Goal: Complete application form: Complete application form

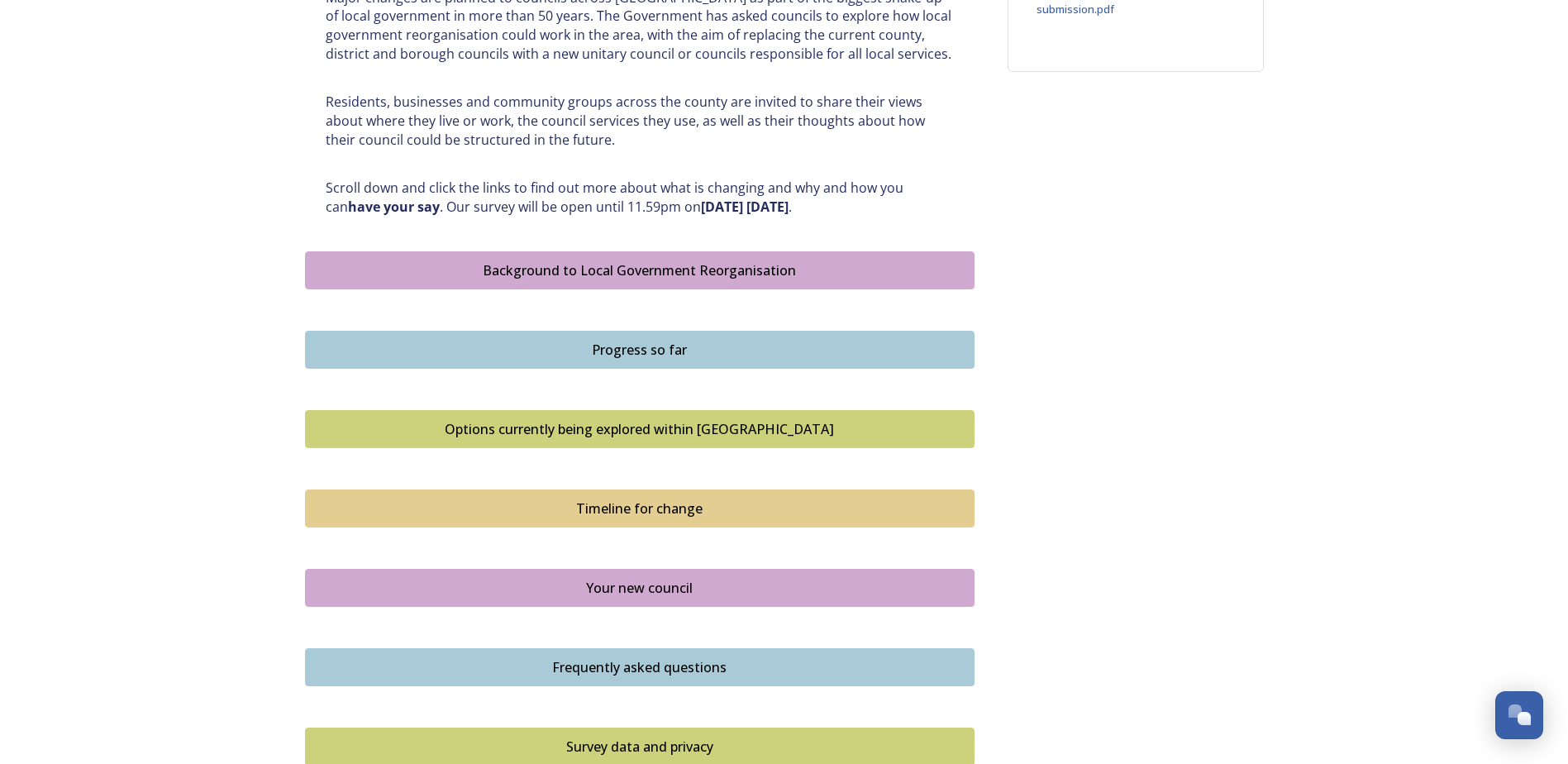
scroll to position [744, 0]
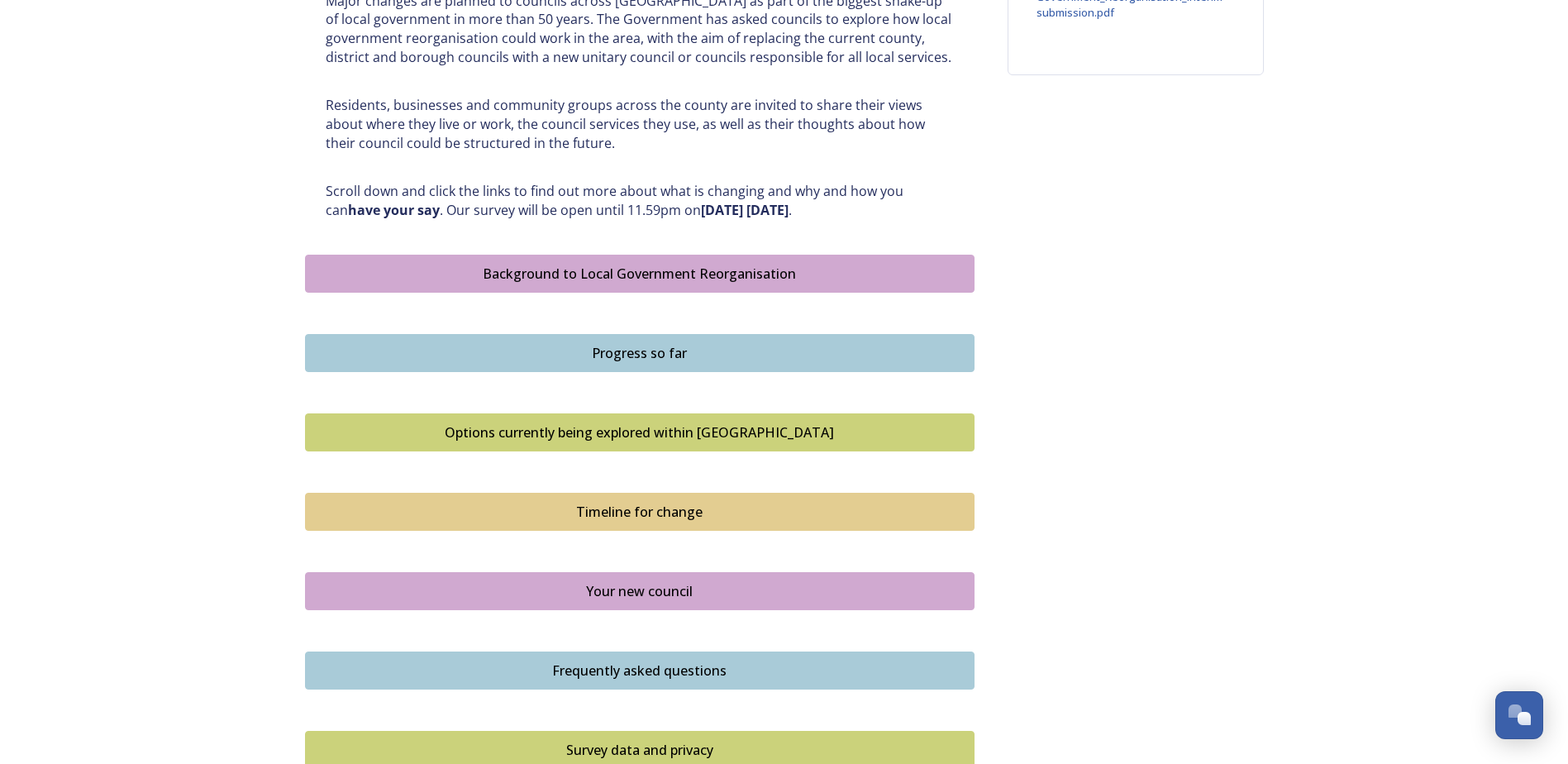
click at [612, 271] on div "Background to Local Government Reorganisation" at bounding box center [640, 273] width 651 height 20
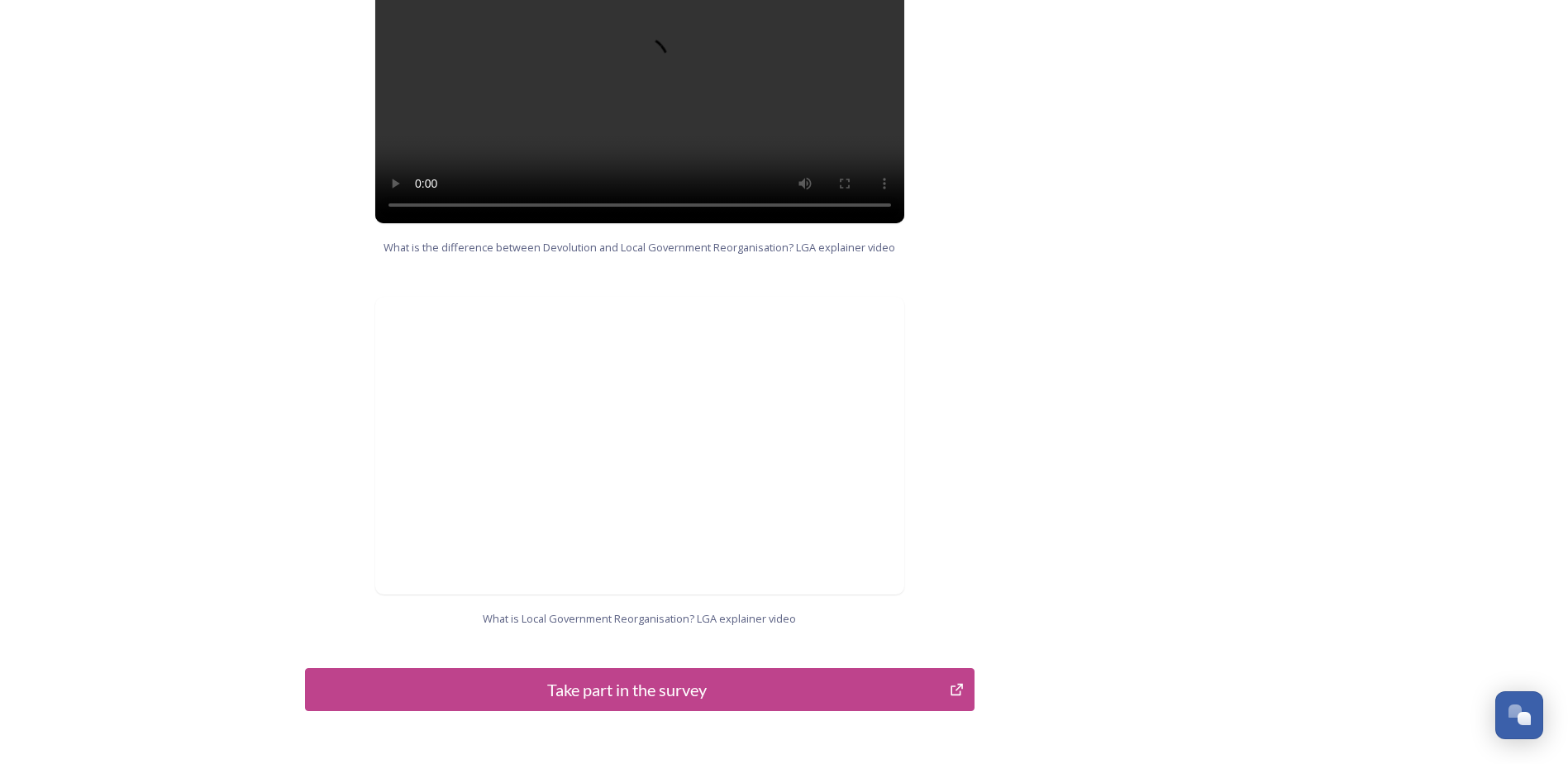
scroll to position [1579, 0]
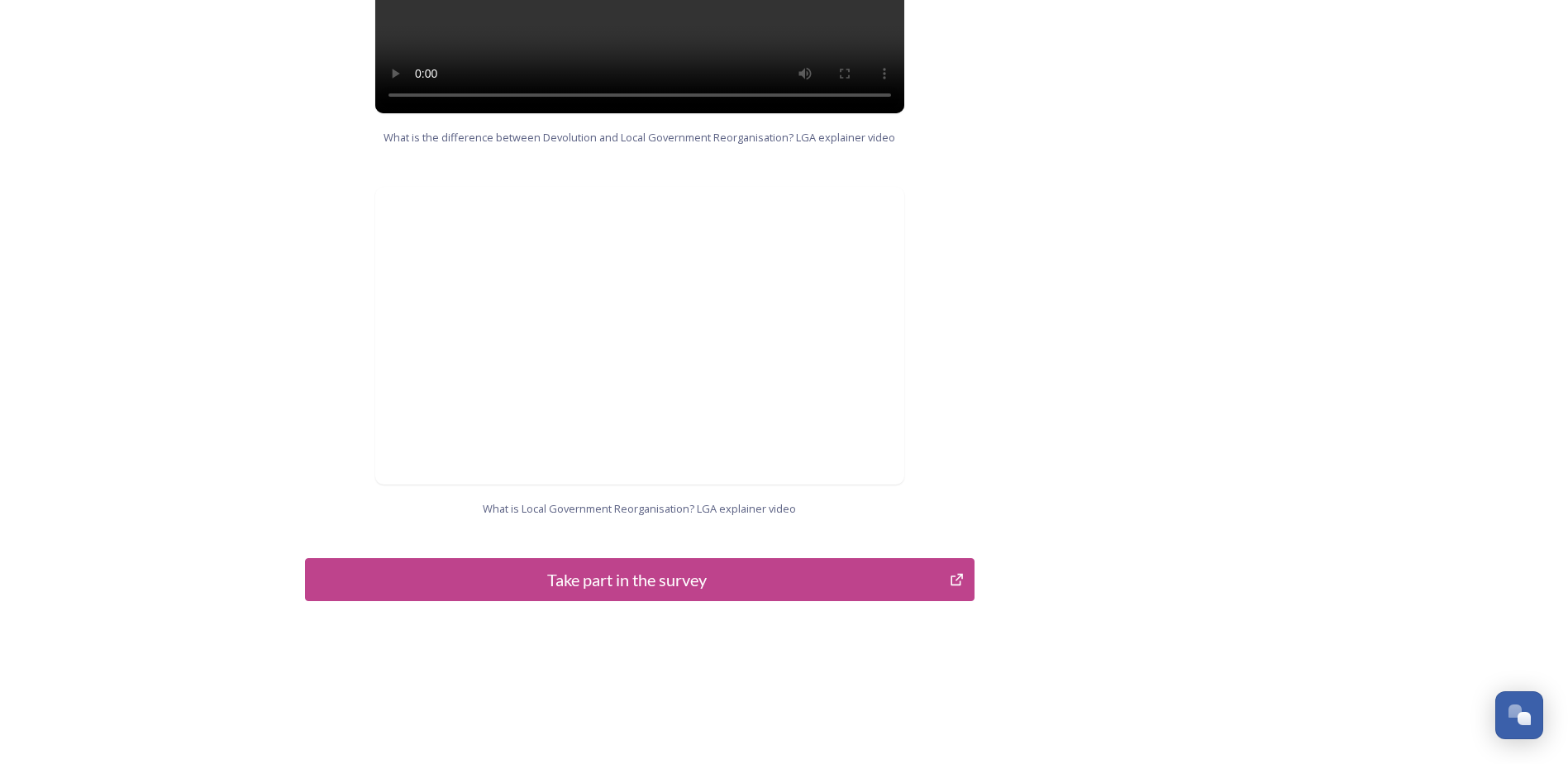
click at [673, 575] on button "Take part in the survey" at bounding box center [640, 579] width 670 height 43
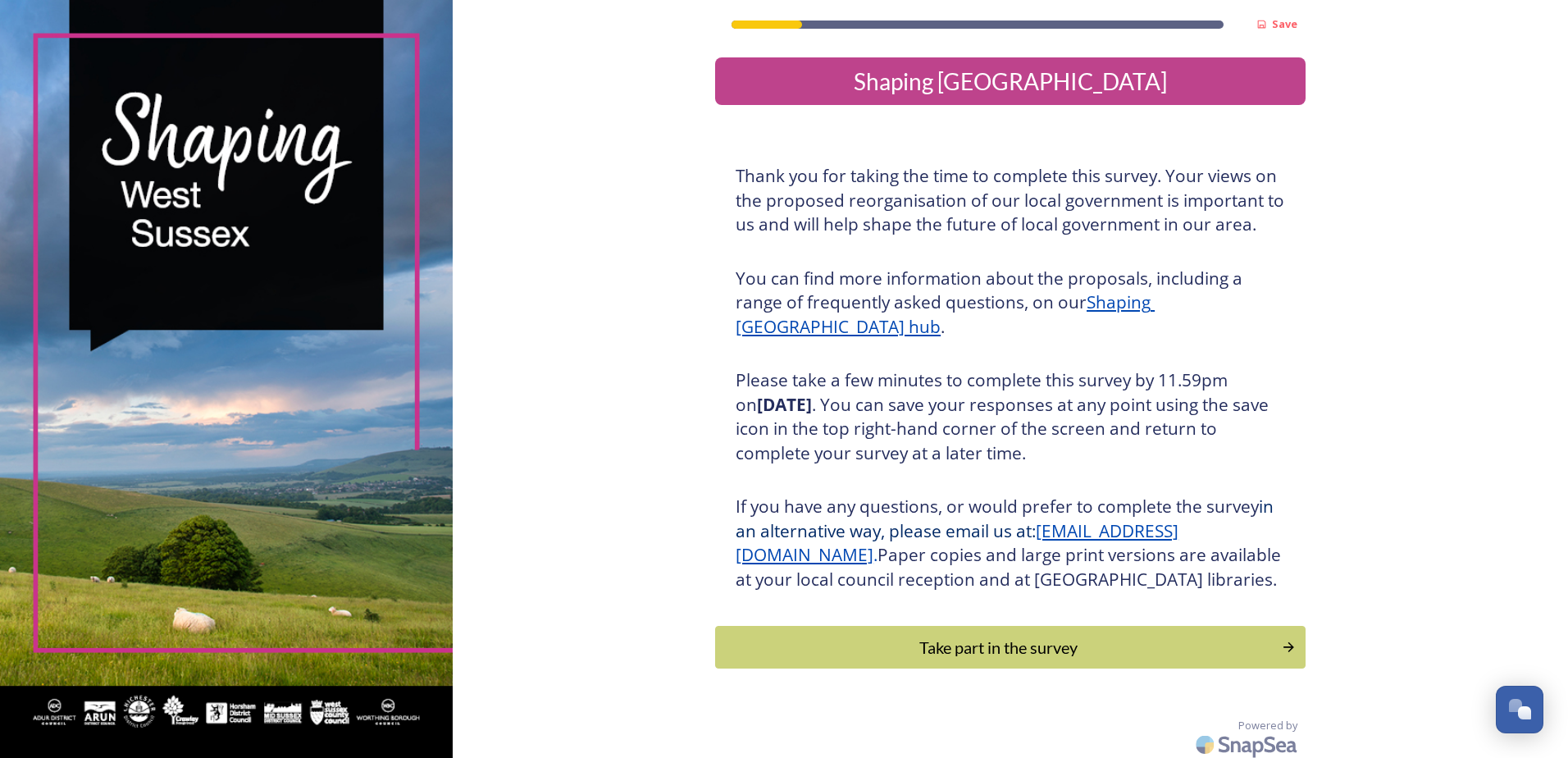
scroll to position [30, 0]
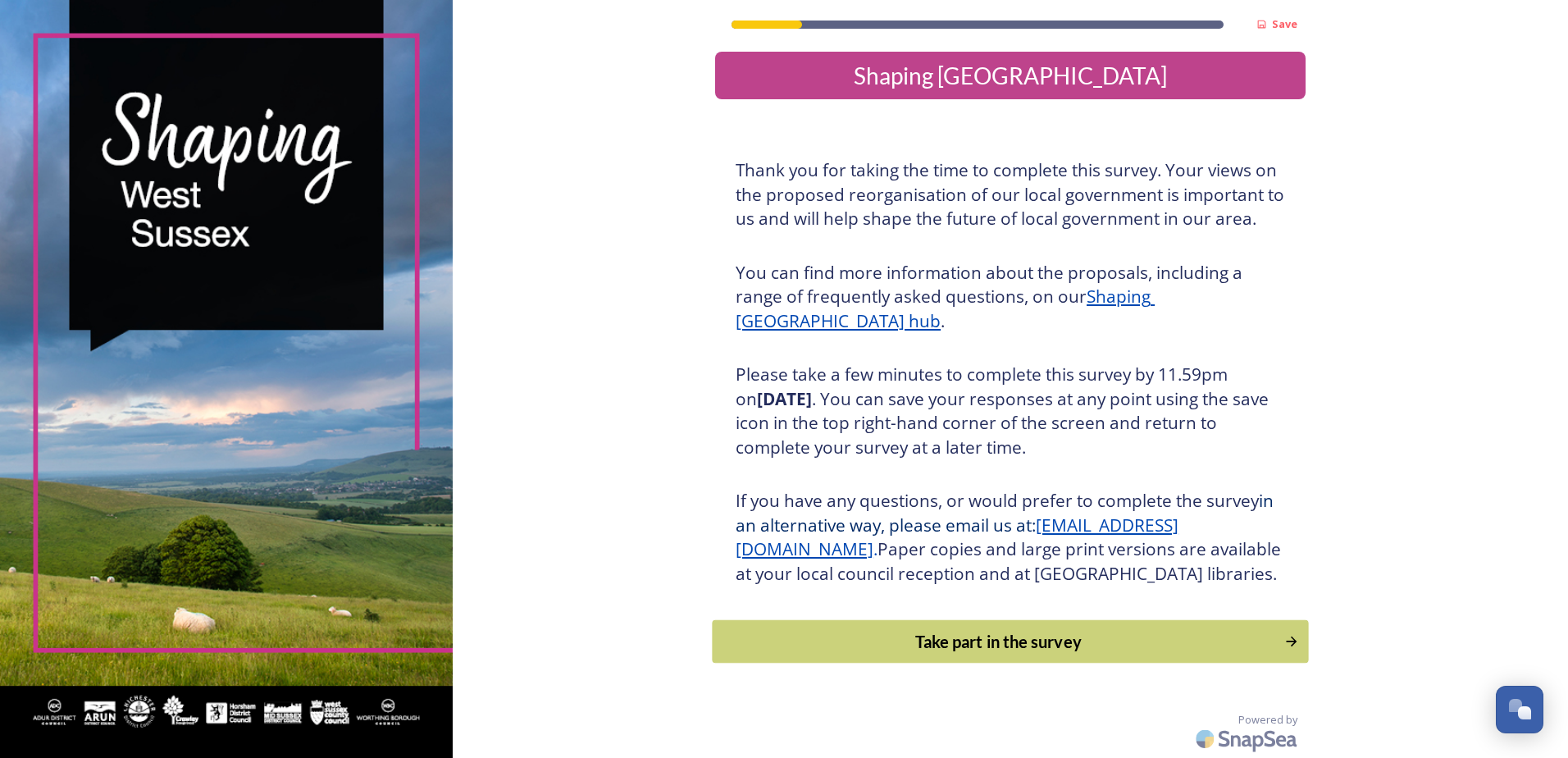
click at [979, 635] on div "Take part in the survey" at bounding box center [999, 641] width 555 height 25
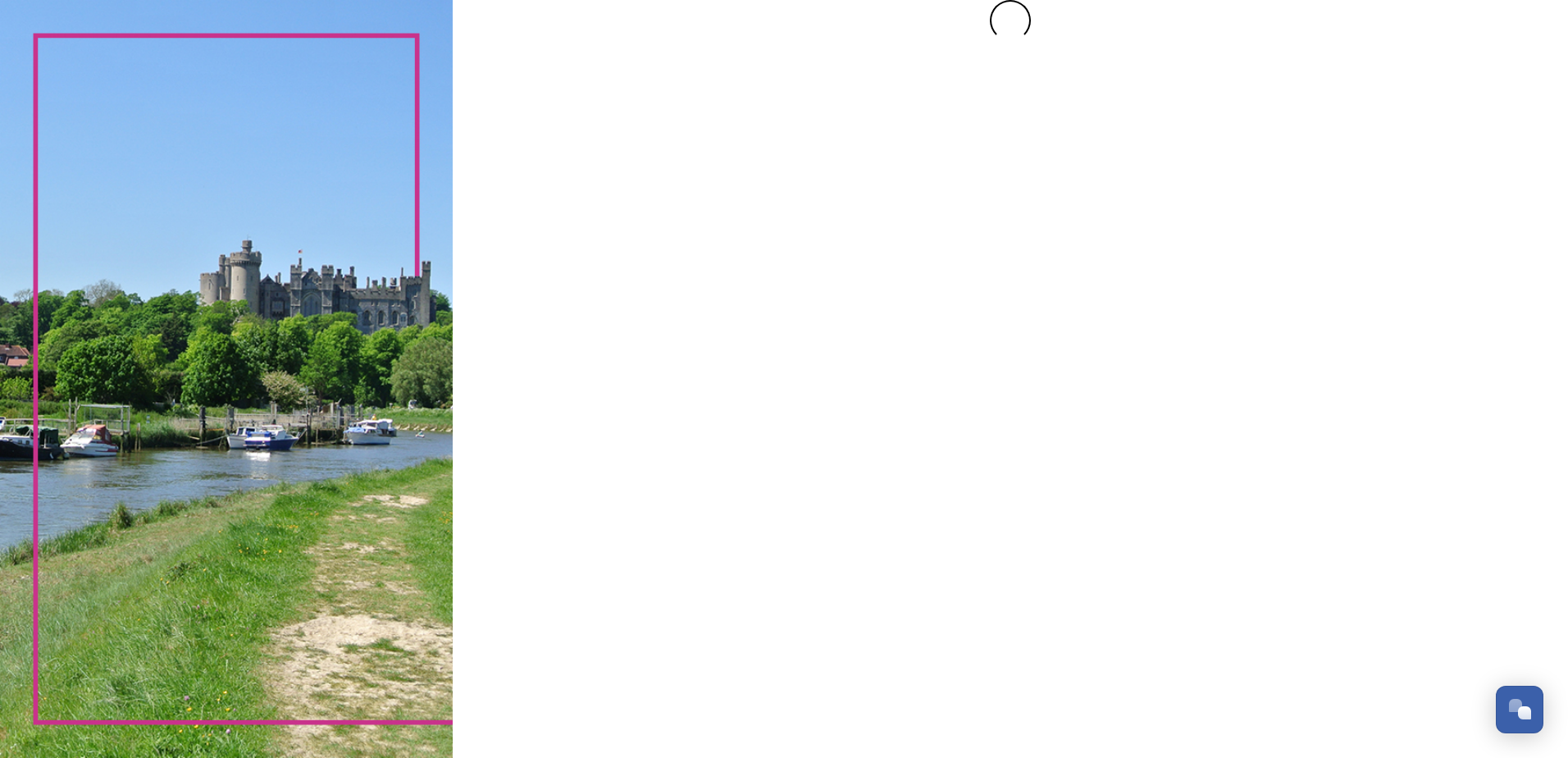
scroll to position [0, 0]
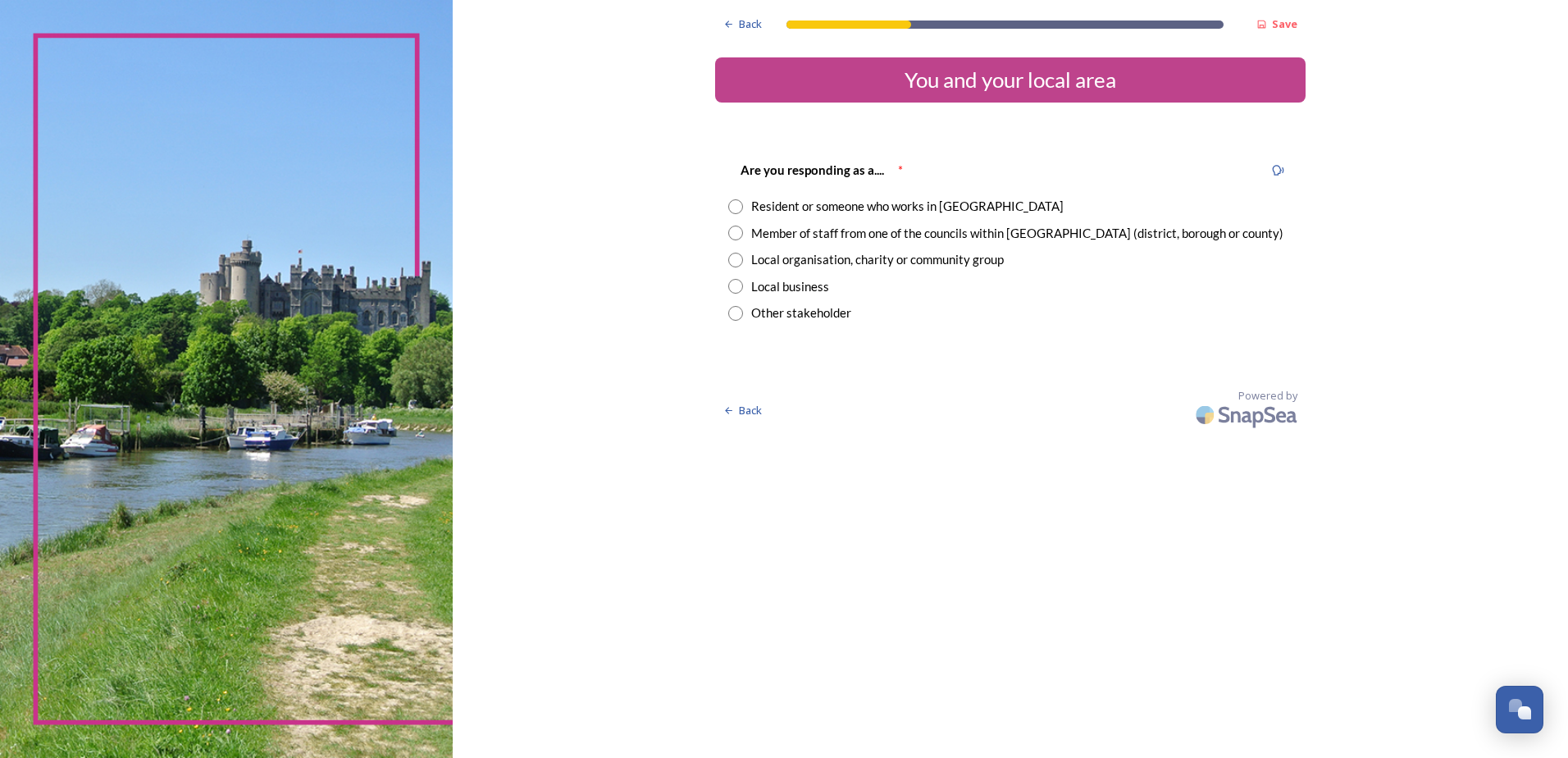
click at [738, 239] on input "radio" at bounding box center [735, 232] width 15 height 15
radio input "true"
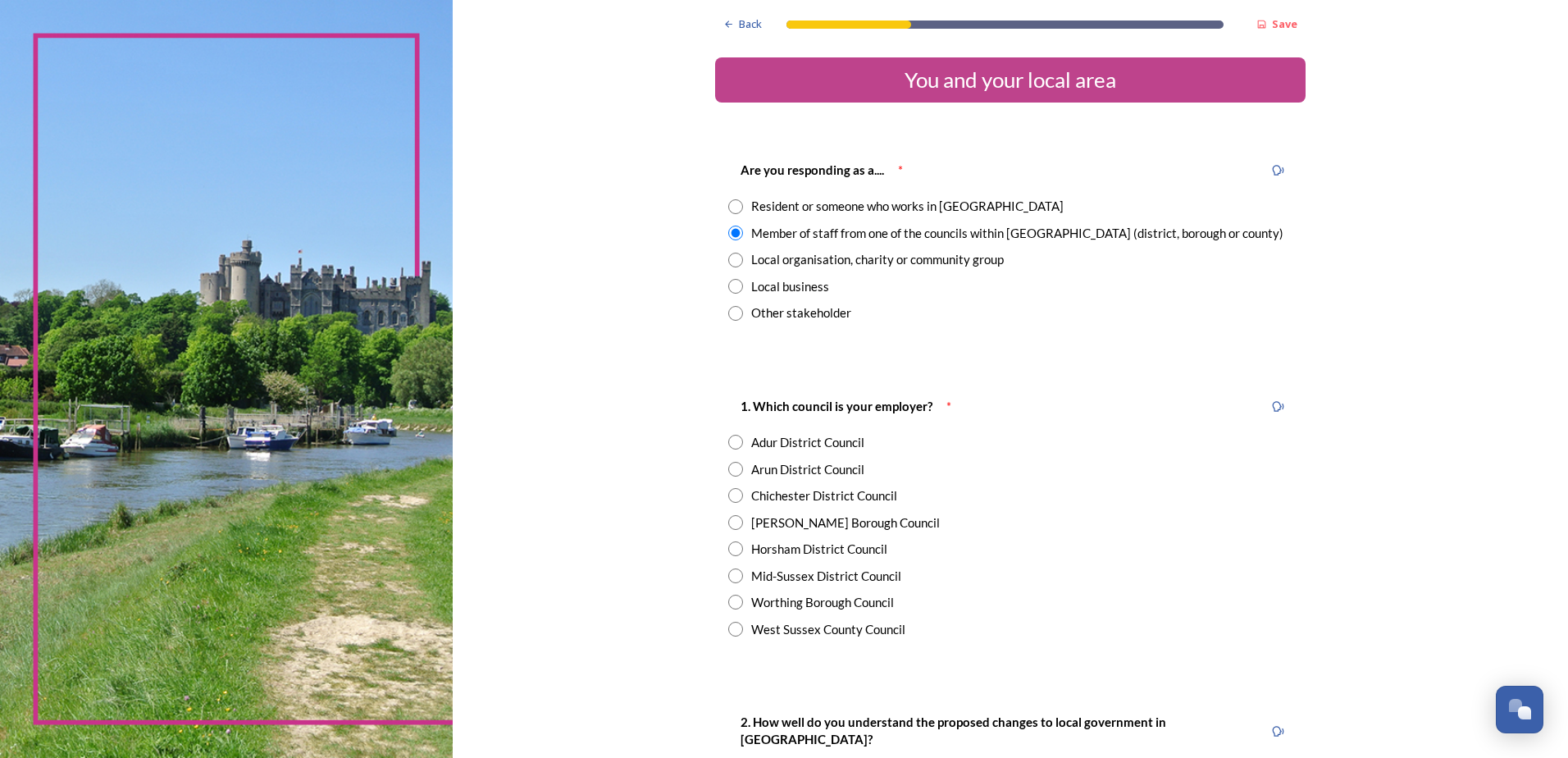
scroll to position [82, 0]
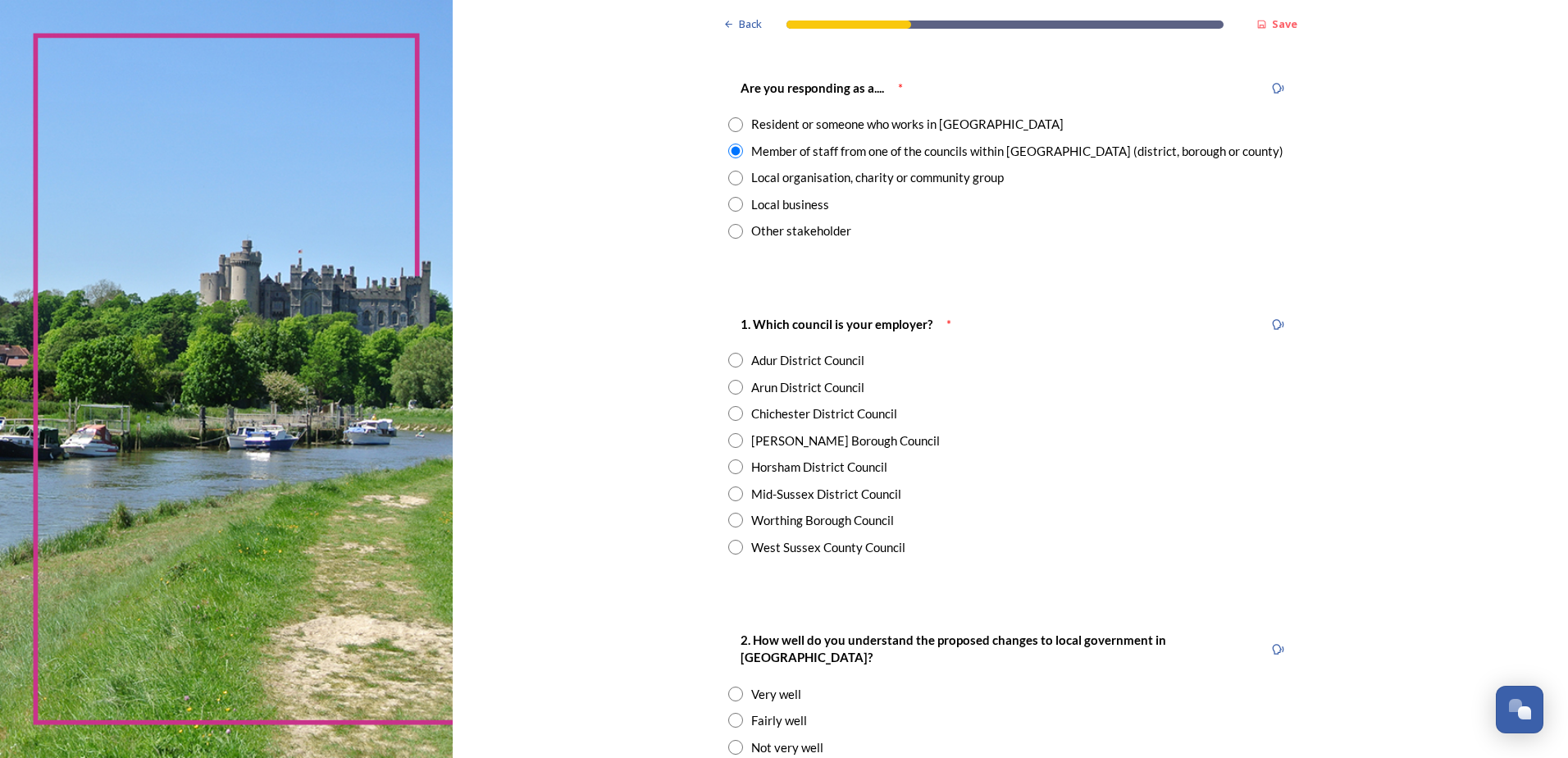
click at [728, 386] on input "radio" at bounding box center [735, 386] width 15 height 15
radio input "true"
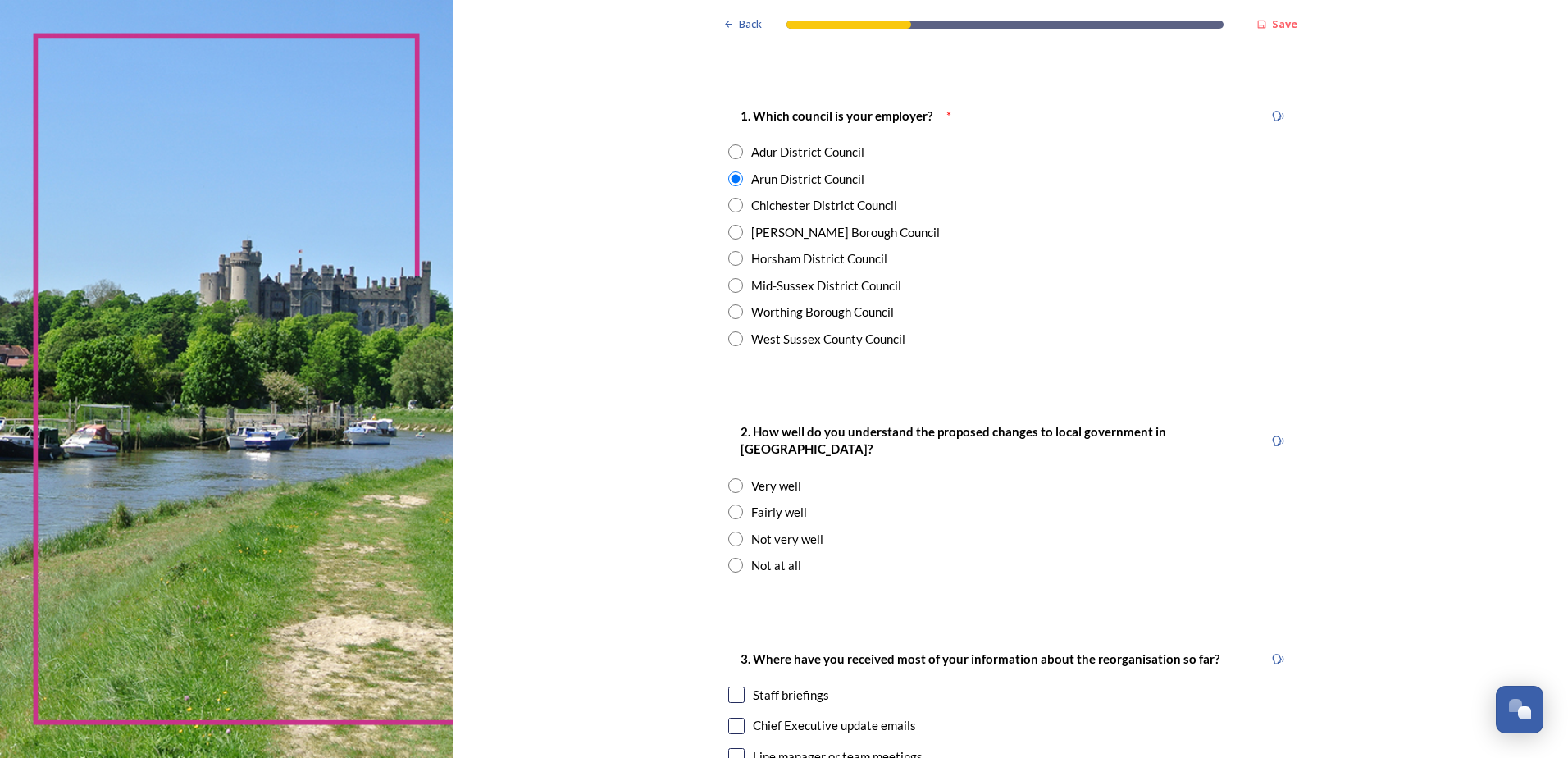
scroll to position [328, 0]
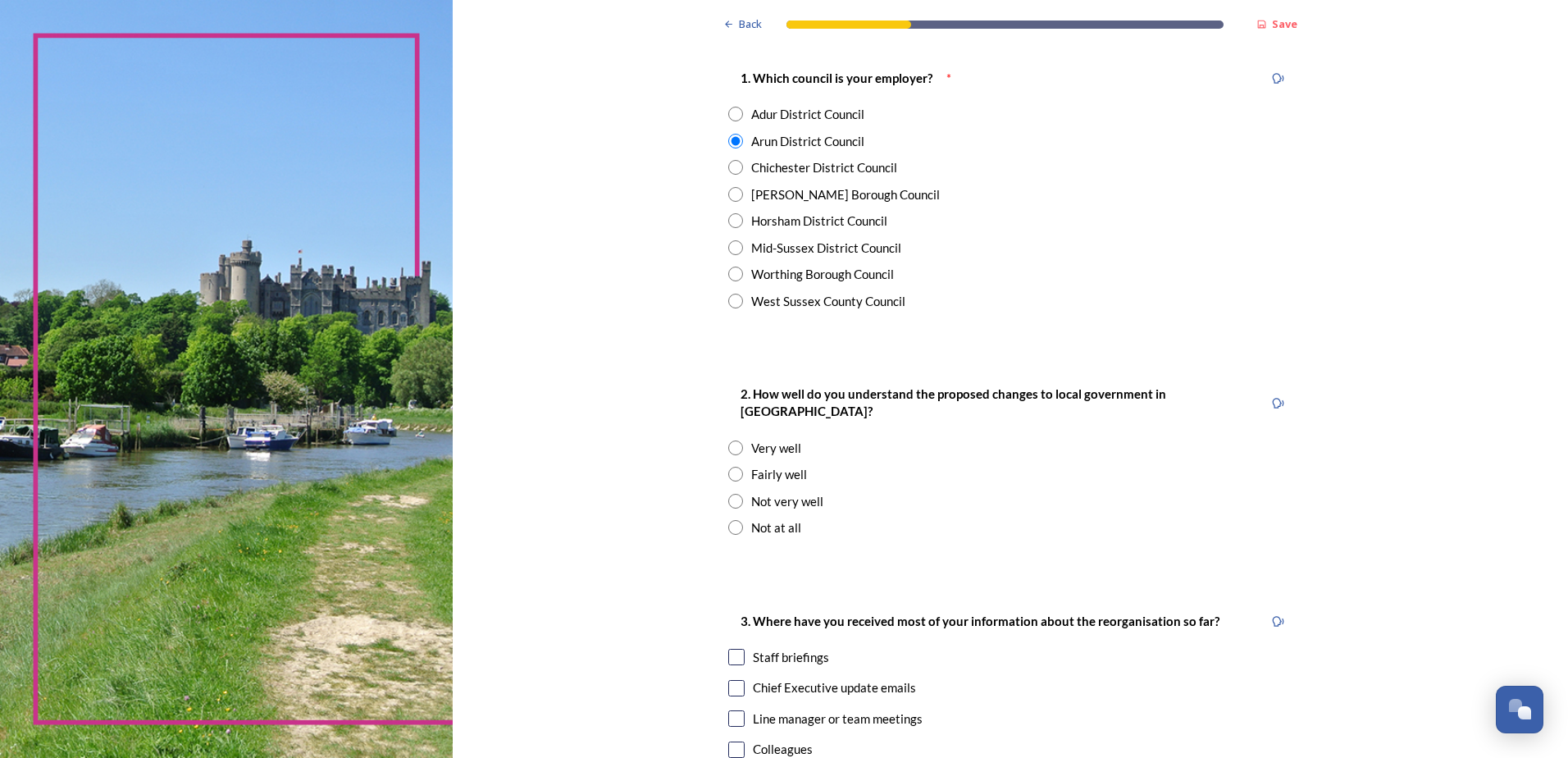
click at [730, 467] on input "radio" at bounding box center [735, 474] width 15 height 15
radio input "true"
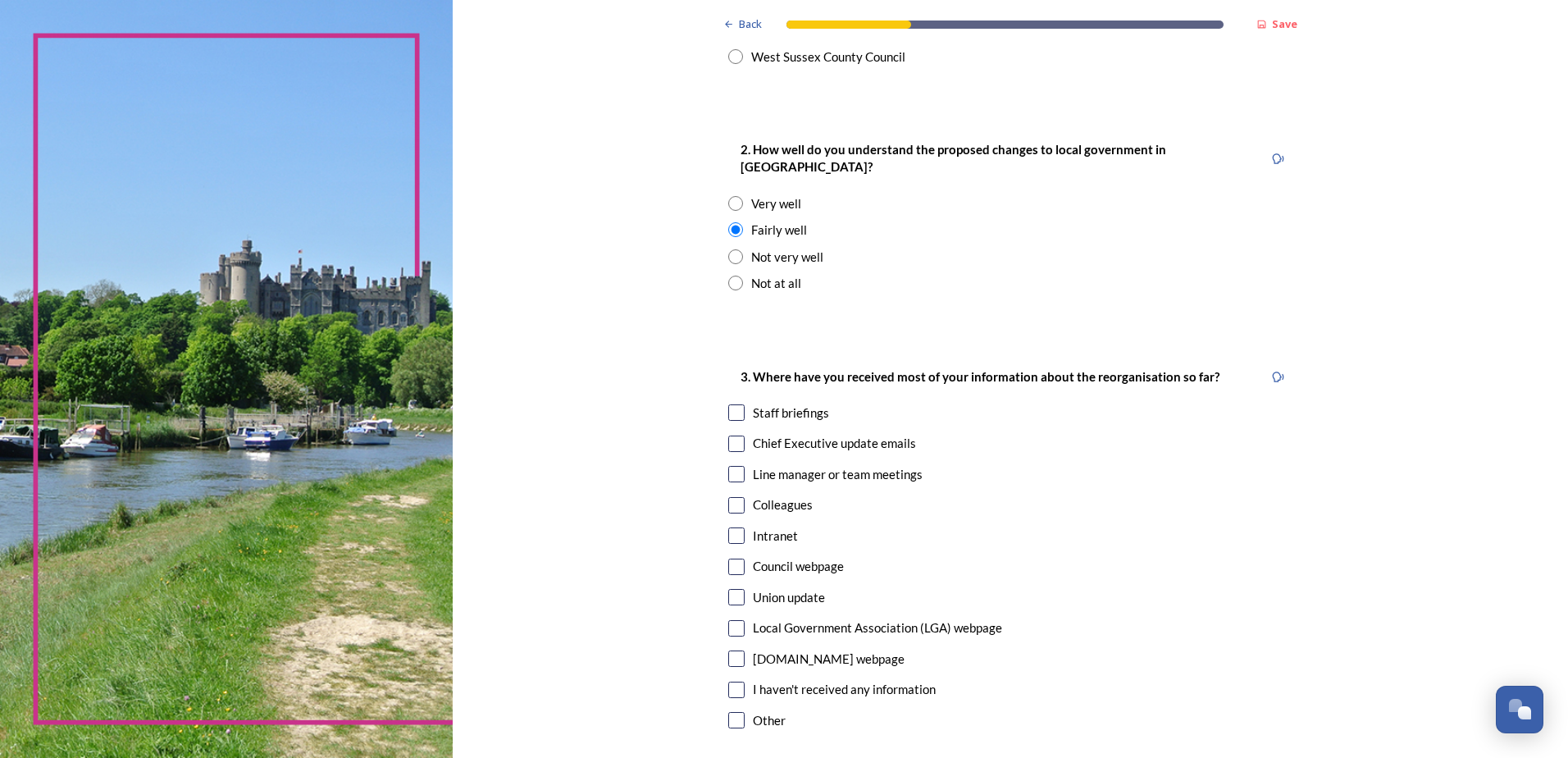
scroll to position [656, 0]
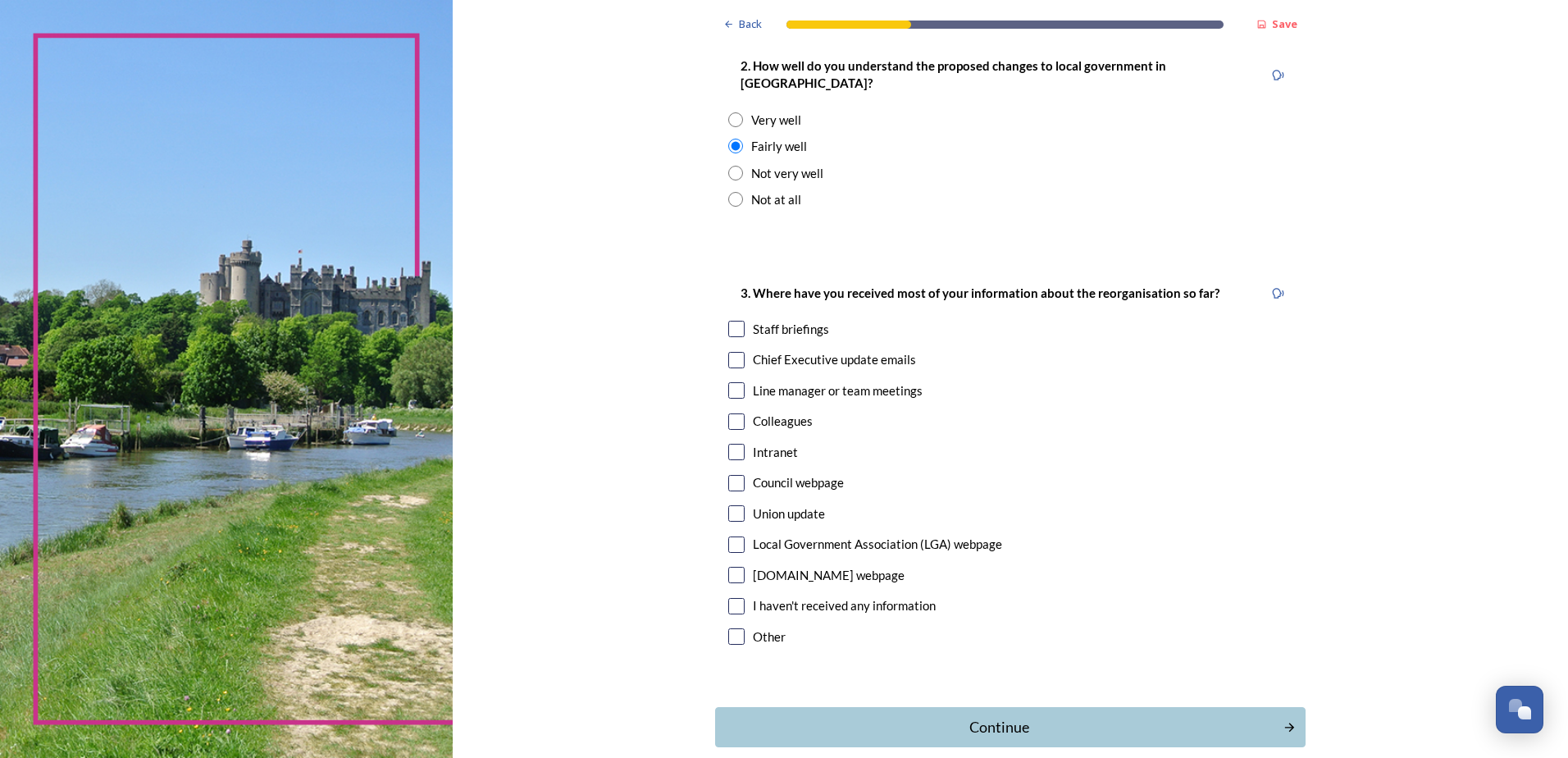
click at [732, 320] on input "checkbox" at bounding box center [736, 328] width 17 height 17
checkbox input "true"
click at [730, 352] on input "checkbox" at bounding box center [736, 360] width 17 height 17
checkbox input "true"
click at [735, 413] on input "checkbox" at bounding box center [736, 421] width 17 height 17
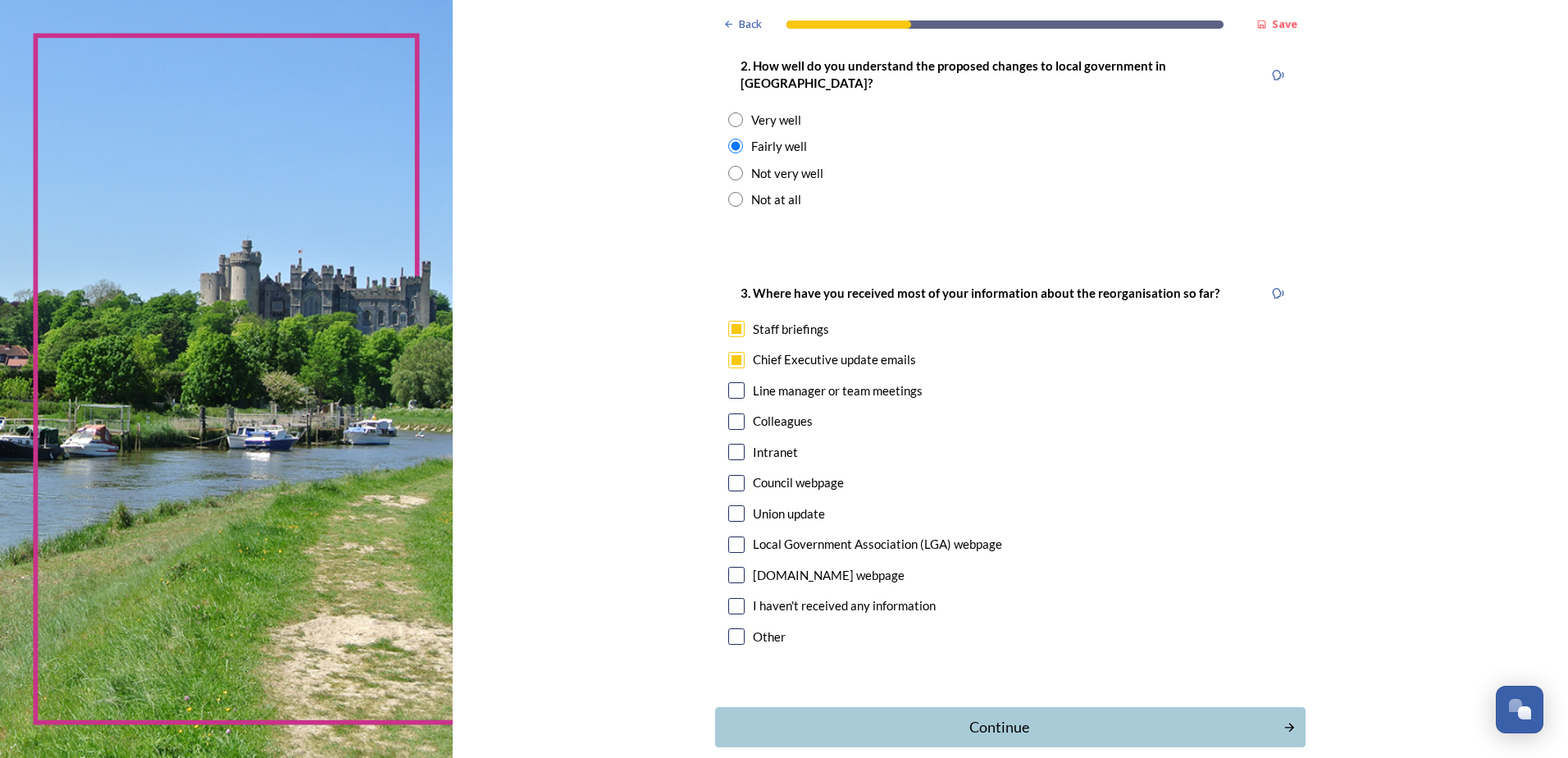
checkbox input "true"
click at [728, 475] on input "checkbox" at bounding box center [736, 482] width 17 height 17
checkbox input "true"
click at [1004, 716] on div "Continue" at bounding box center [999, 726] width 556 height 22
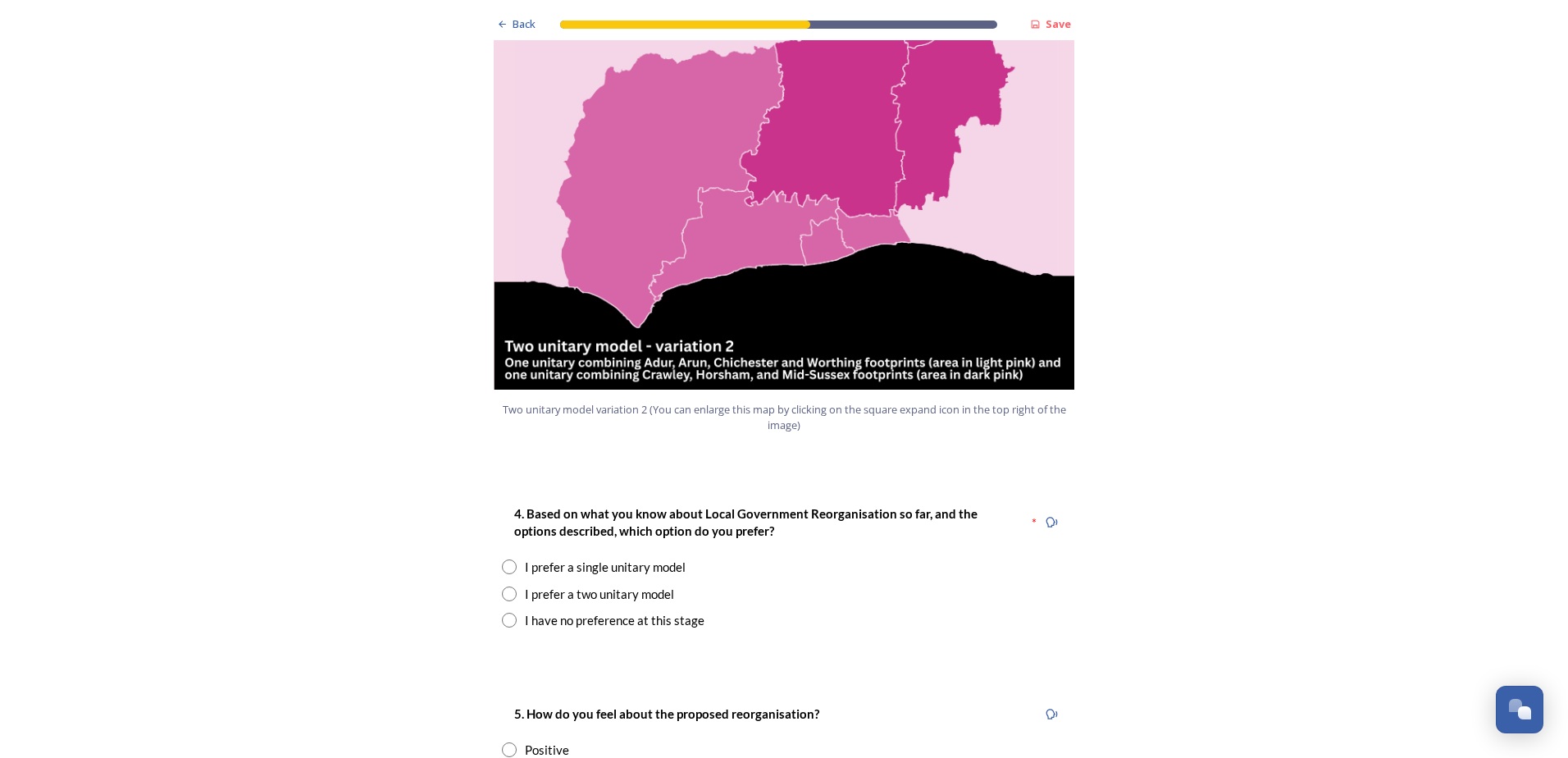
scroll to position [1886, 0]
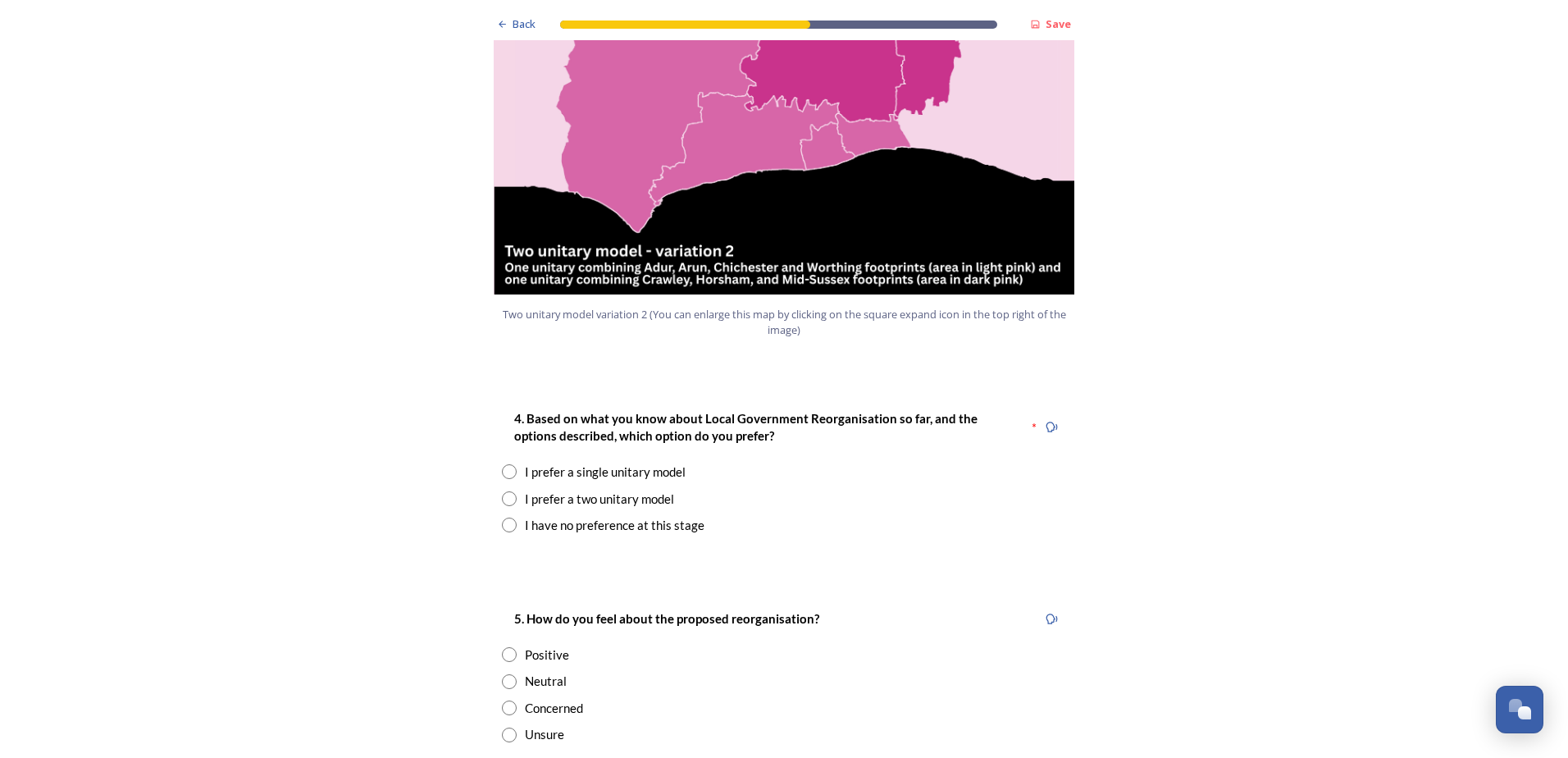
click at [503, 518] on input "radio" at bounding box center [509, 525] width 15 height 15
radio input "true"
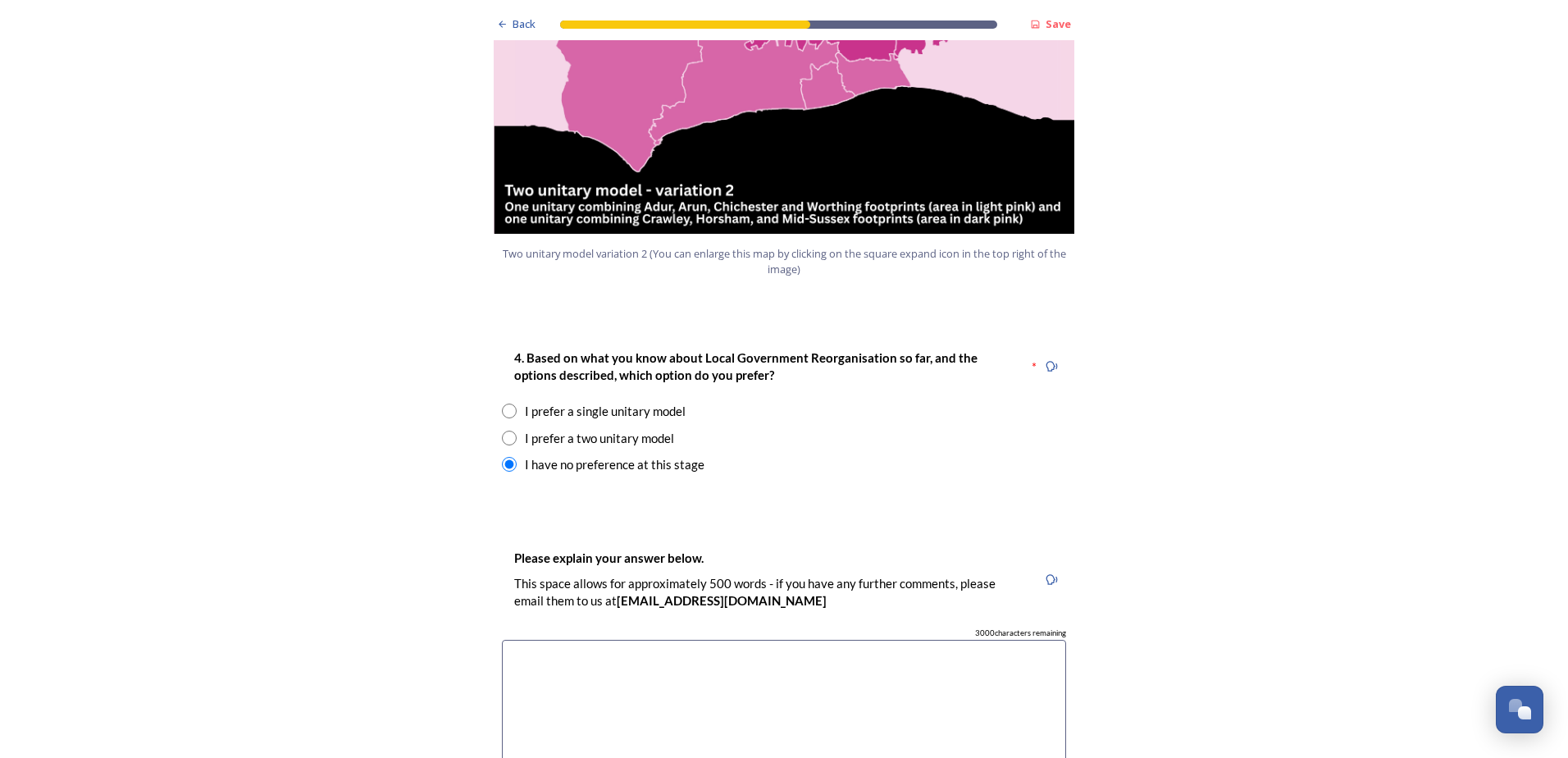
scroll to position [2050, 0]
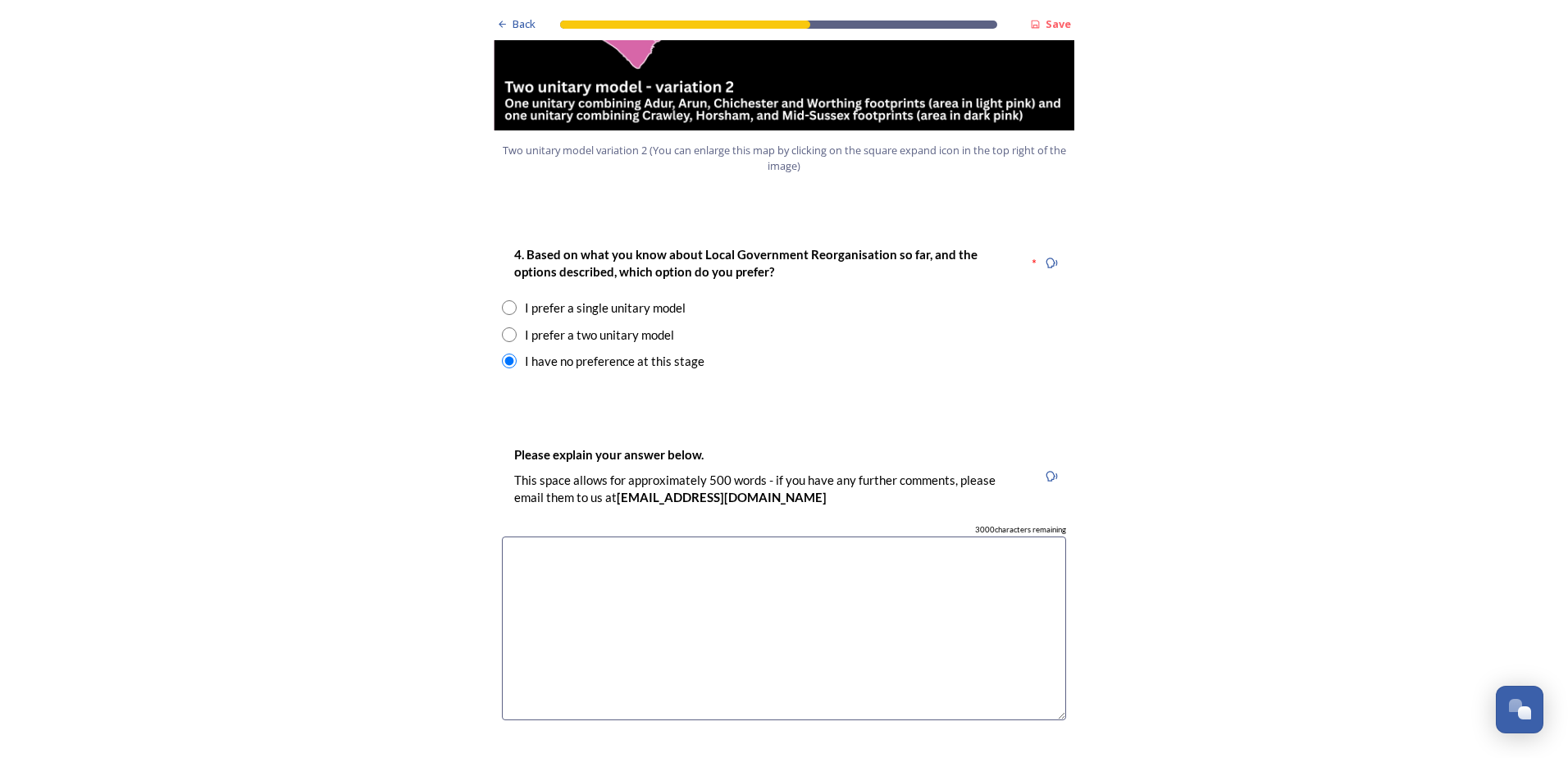
click at [502, 327] on input "radio" at bounding box center [509, 335] width 15 height 15
radio input "true"
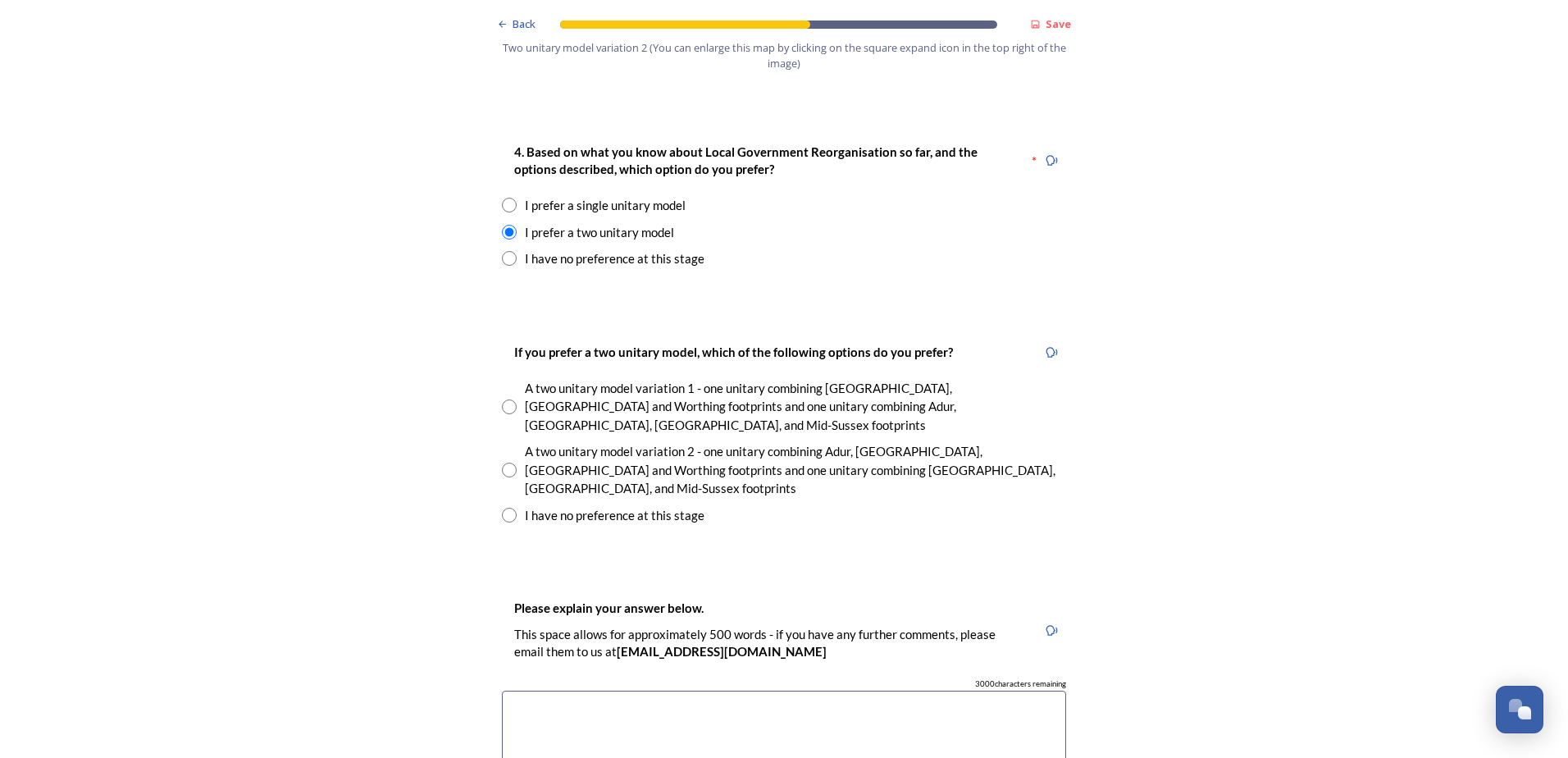
scroll to position [2214, 0]
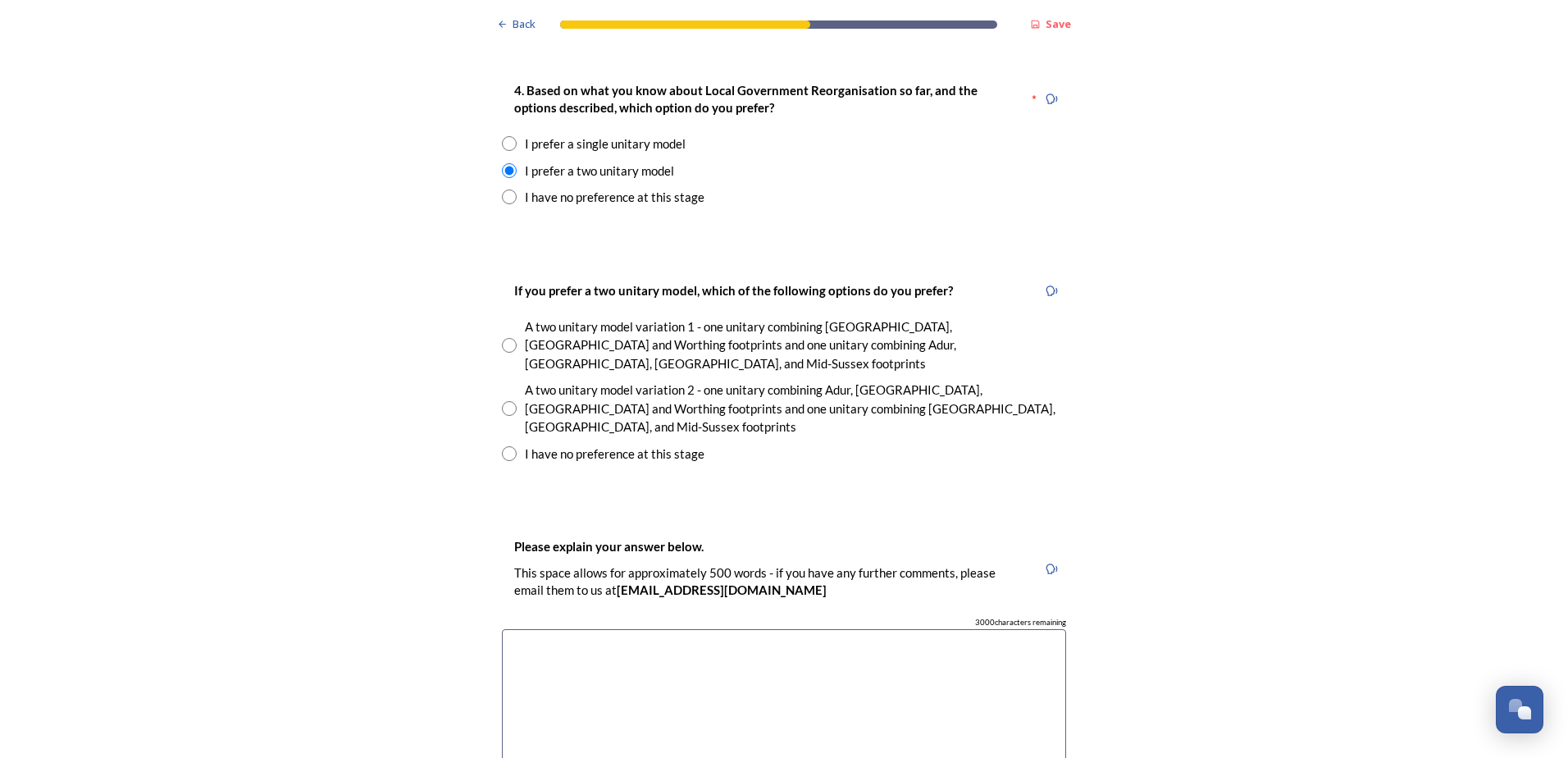
click at [502, 446] on input "radio" at bounding box center [509, 453] width 15 height 15
radio input "true"
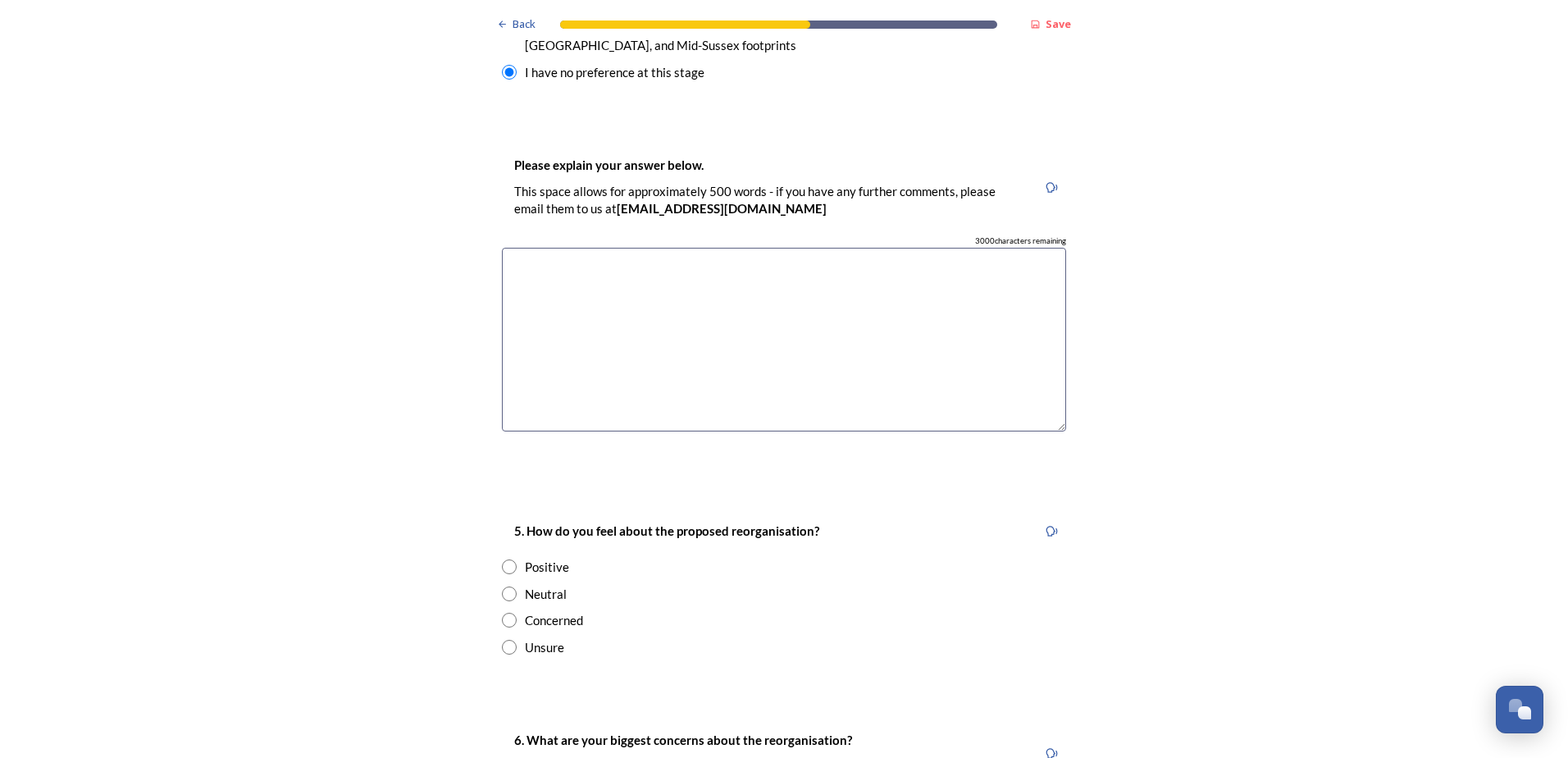
scroll to position [2624, 0]
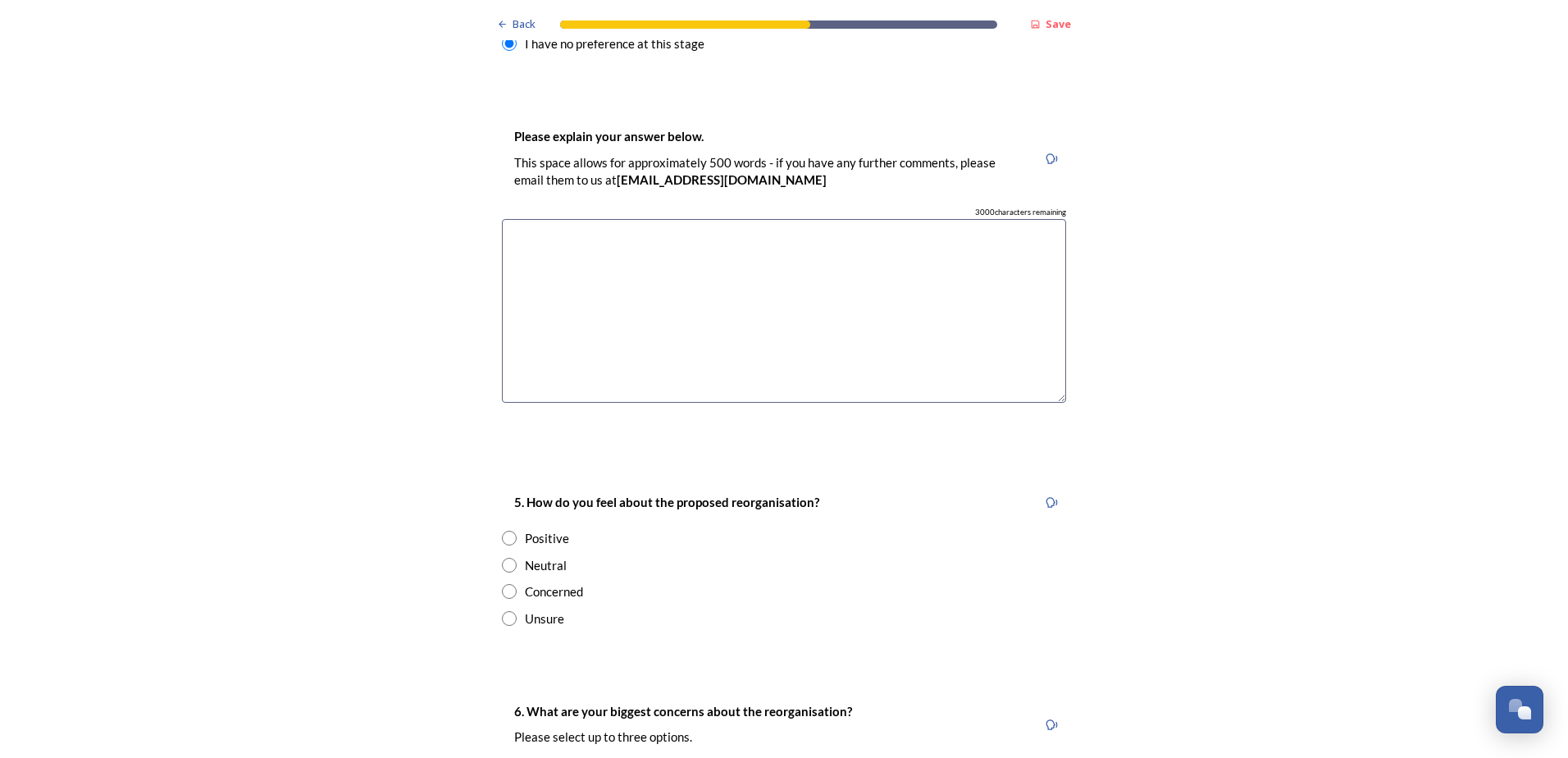
click at [507, 584] on input "radio" at bounding box center [509, 591] width 15 height 15
radio input "true"
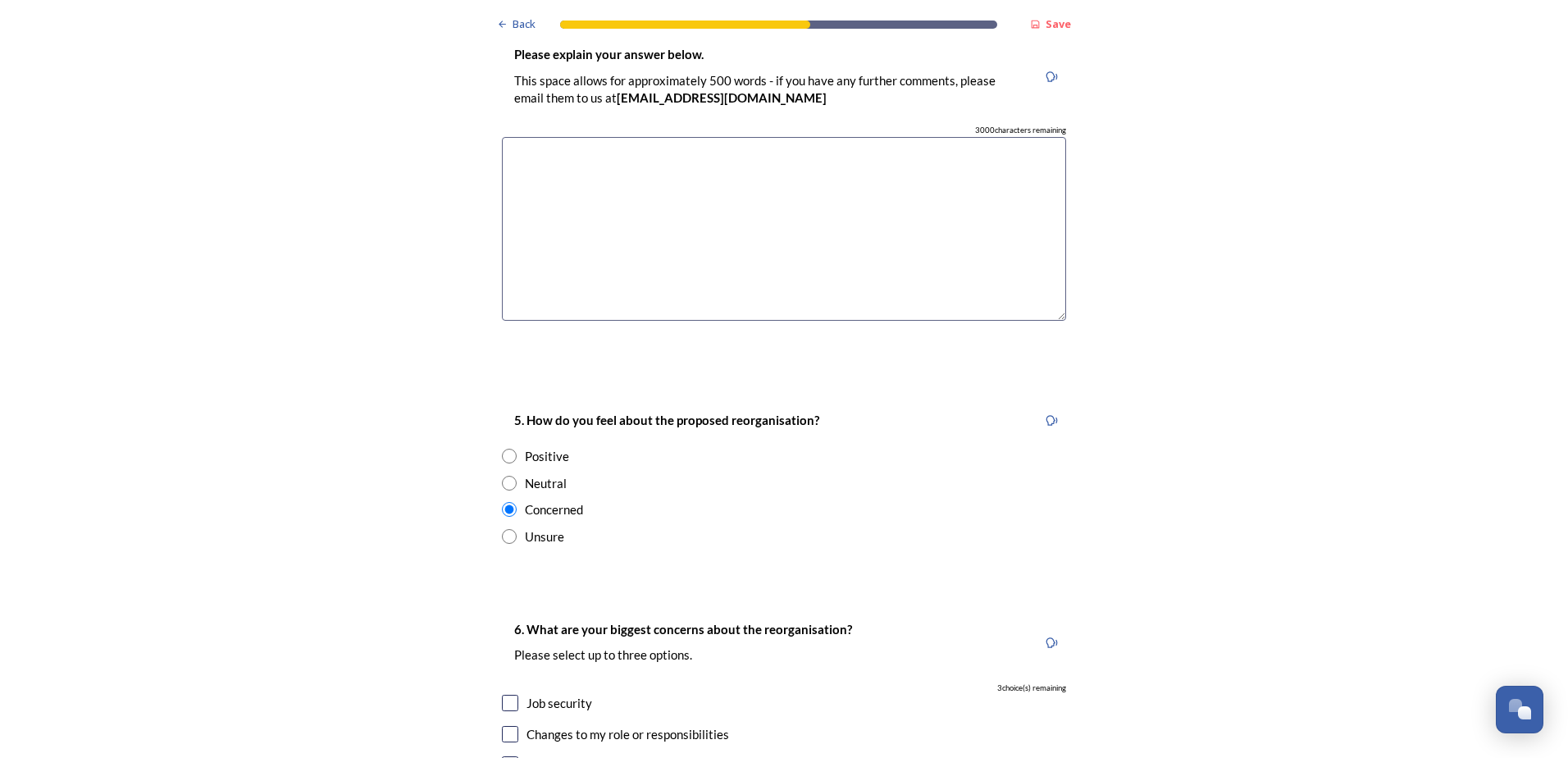
scroll to position [2788, 0]
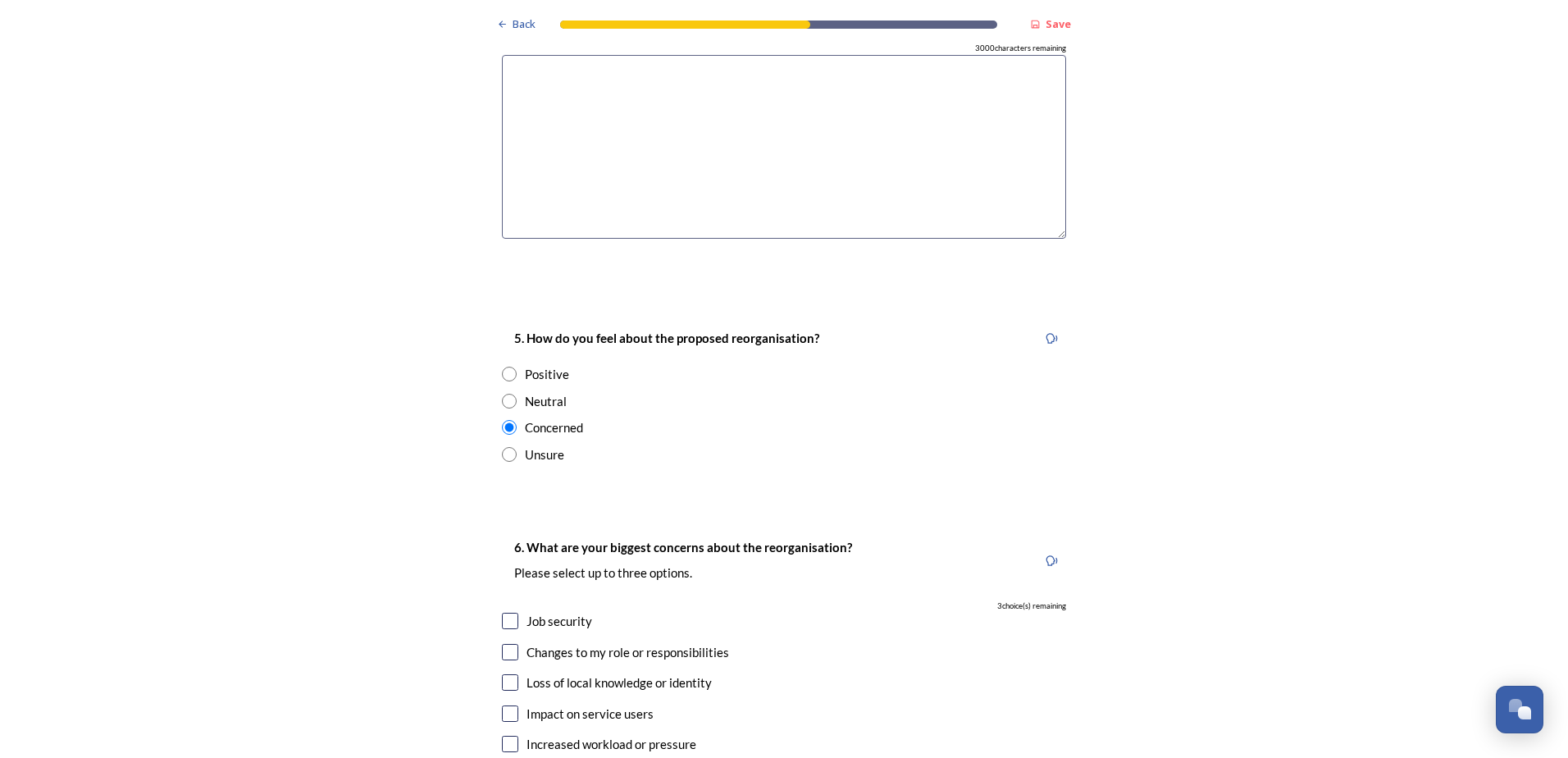
click at [508, 613] on input "checkbox" at bounding box center [510, 621] width 17 height 17
checkbox input "true"
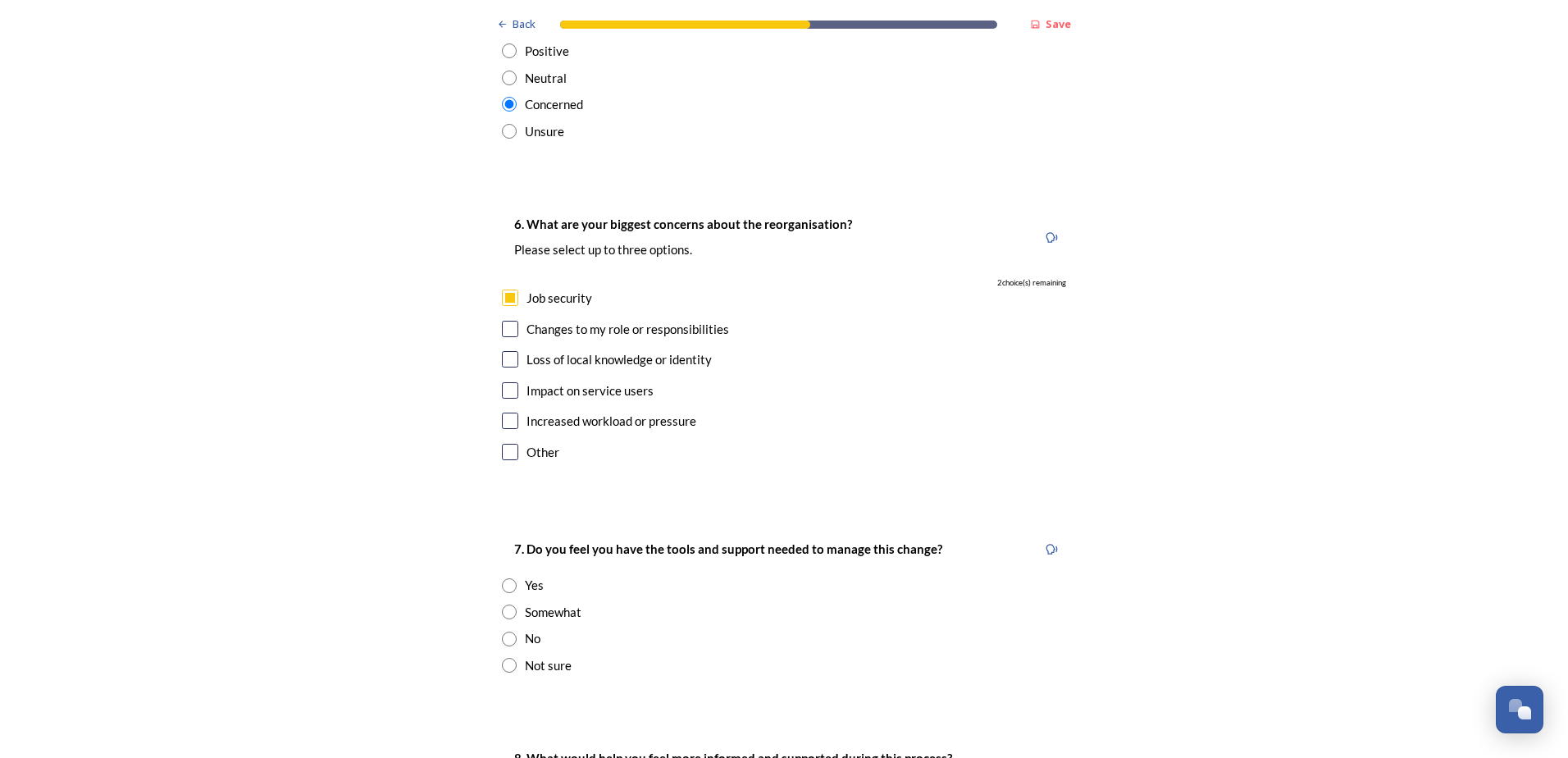
scroll to position [3117, 0]
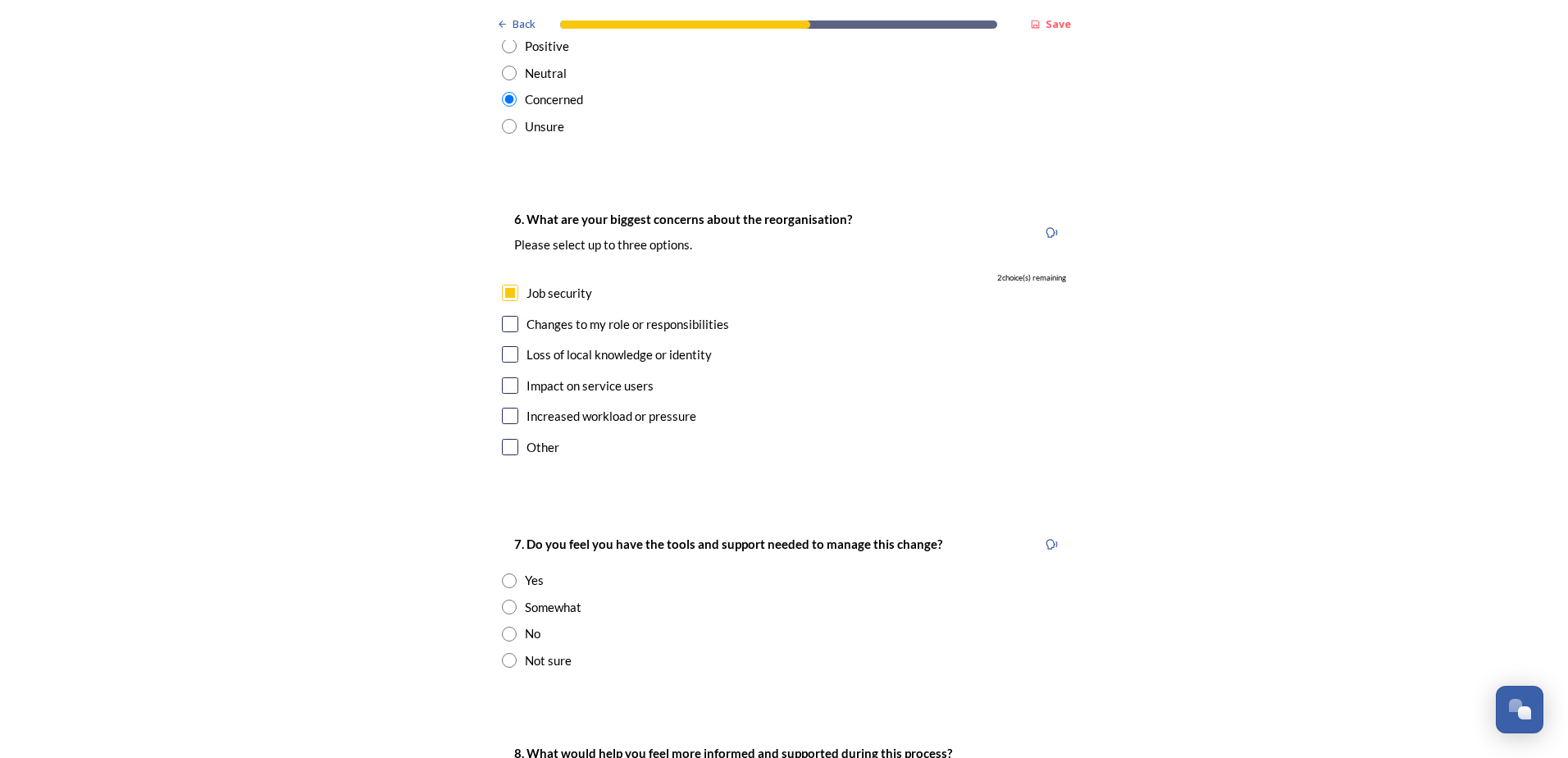
click at [507, 600] on input "radio" at bounding box center [509, 607] width 15 height 15
radio input "true"
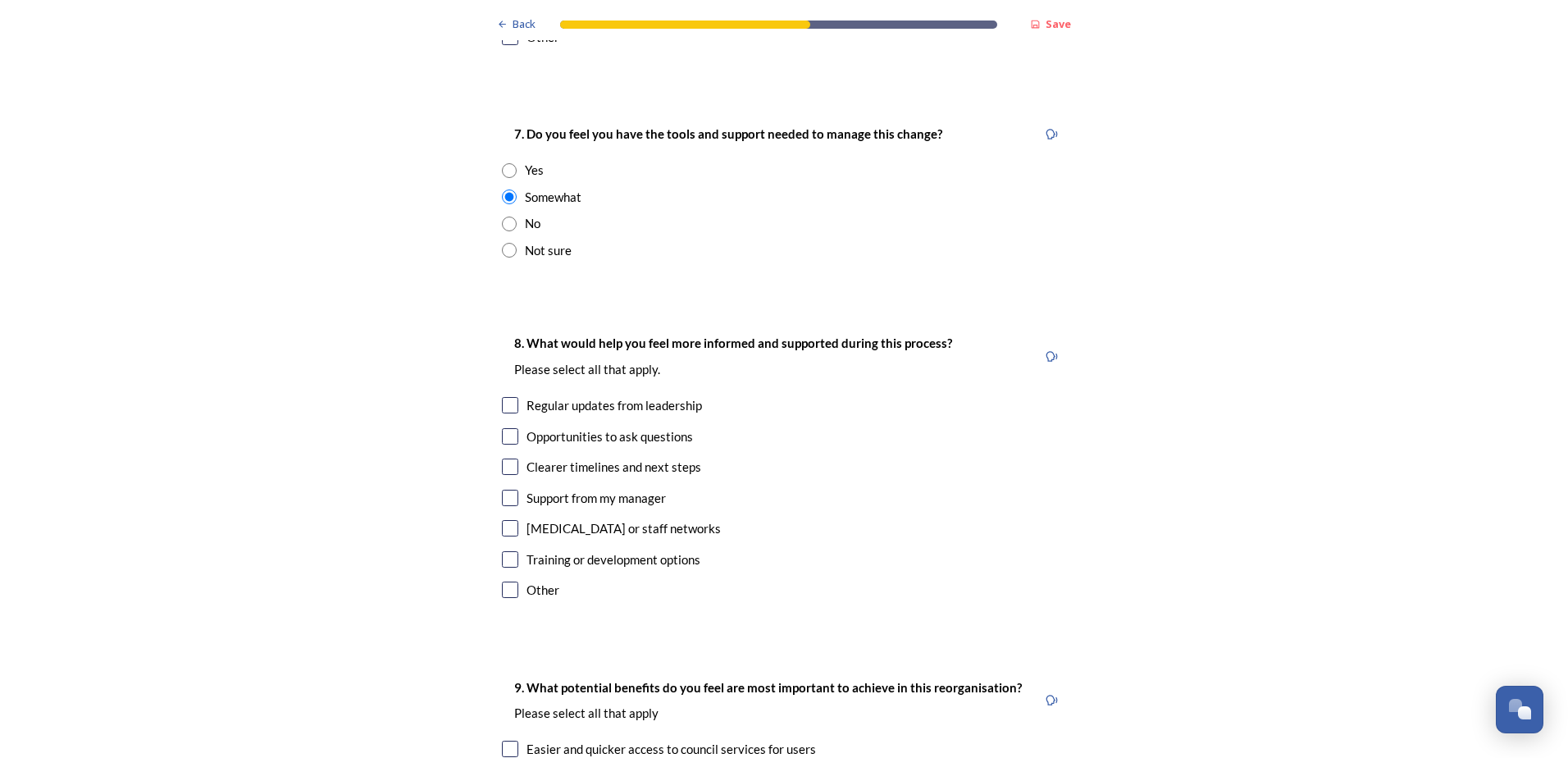
scroll to position [3609, 0]
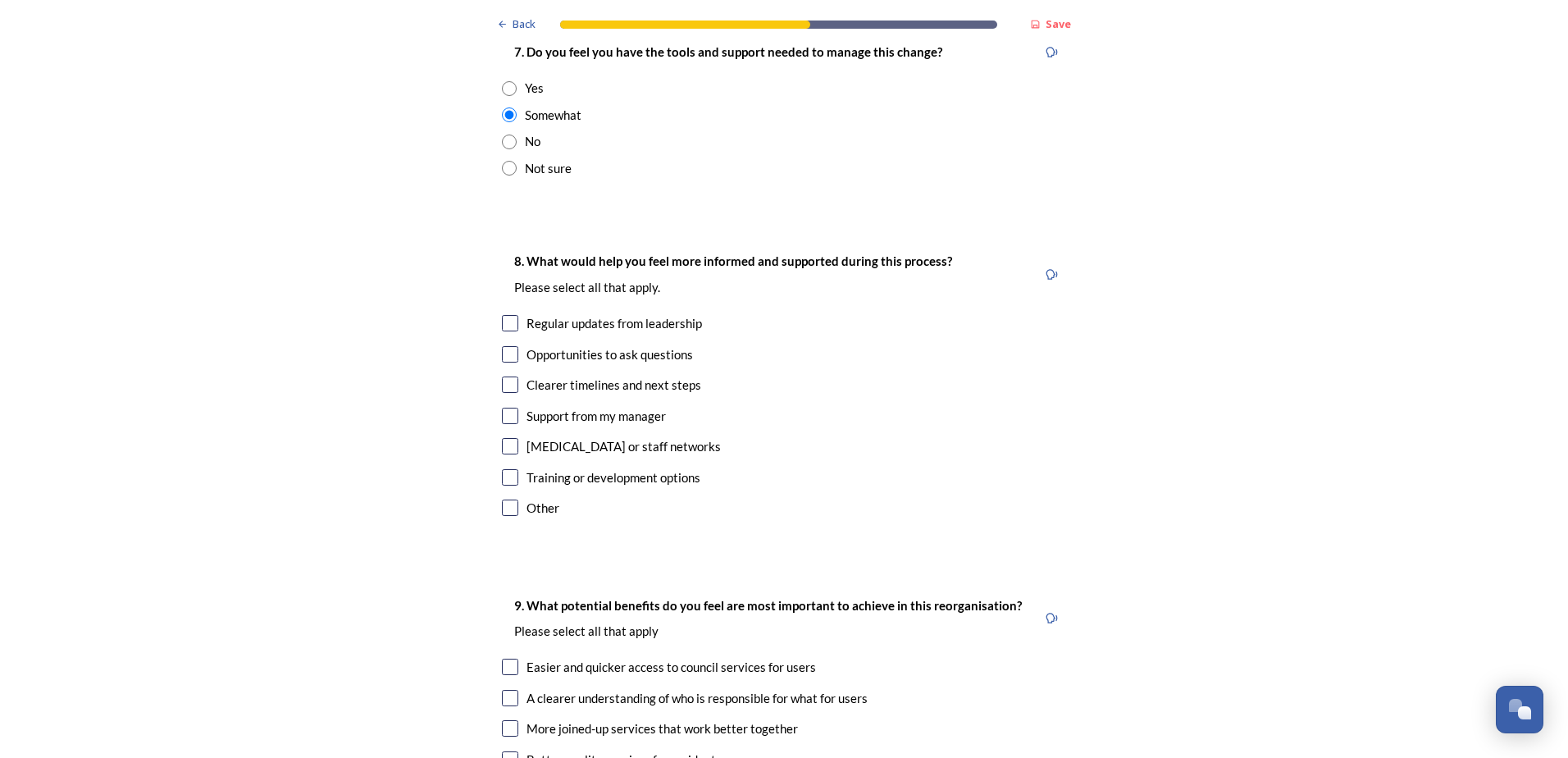
click at [505, 315] on input "checkbox" at bounding box center [510, 323] width 17 height 17
checkbox input "true"
click at [502, 346] on input "checkbox" at bounding box center [510, 354] width 17 height 17
checkbox input "true"
click at [504, 377] on input "checkbox" at bounding box center [510, 385] width 17 height 17
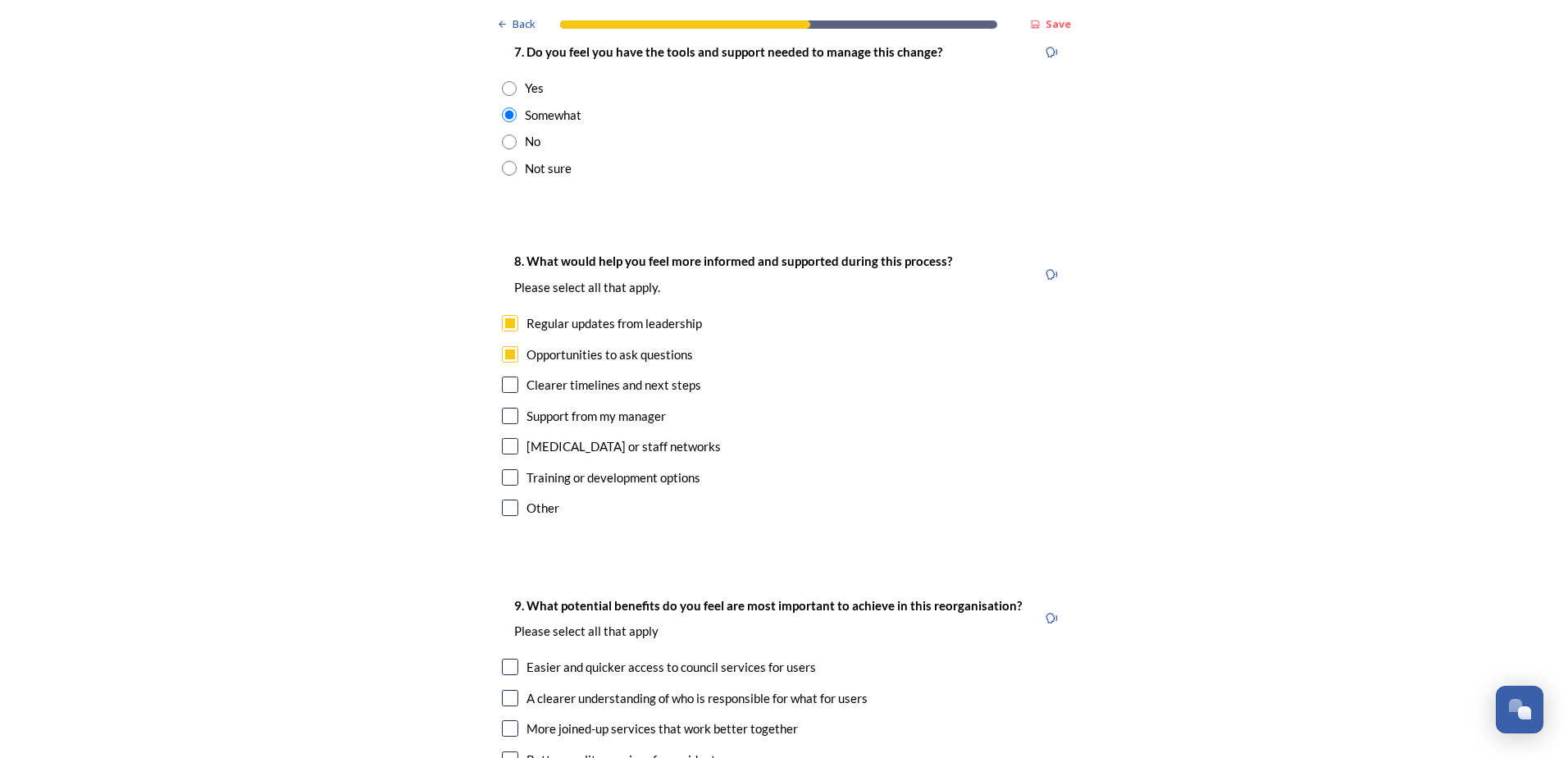
checkbox input "true"
click at [502, 408] on input "checkbox" at bounding box center [510, 416] width 17 height 17
checkbox input "true"
click at [502, 438] on input "checkbox" at bounding box center [510, 445] width 17 height 17
checkbox input "true"
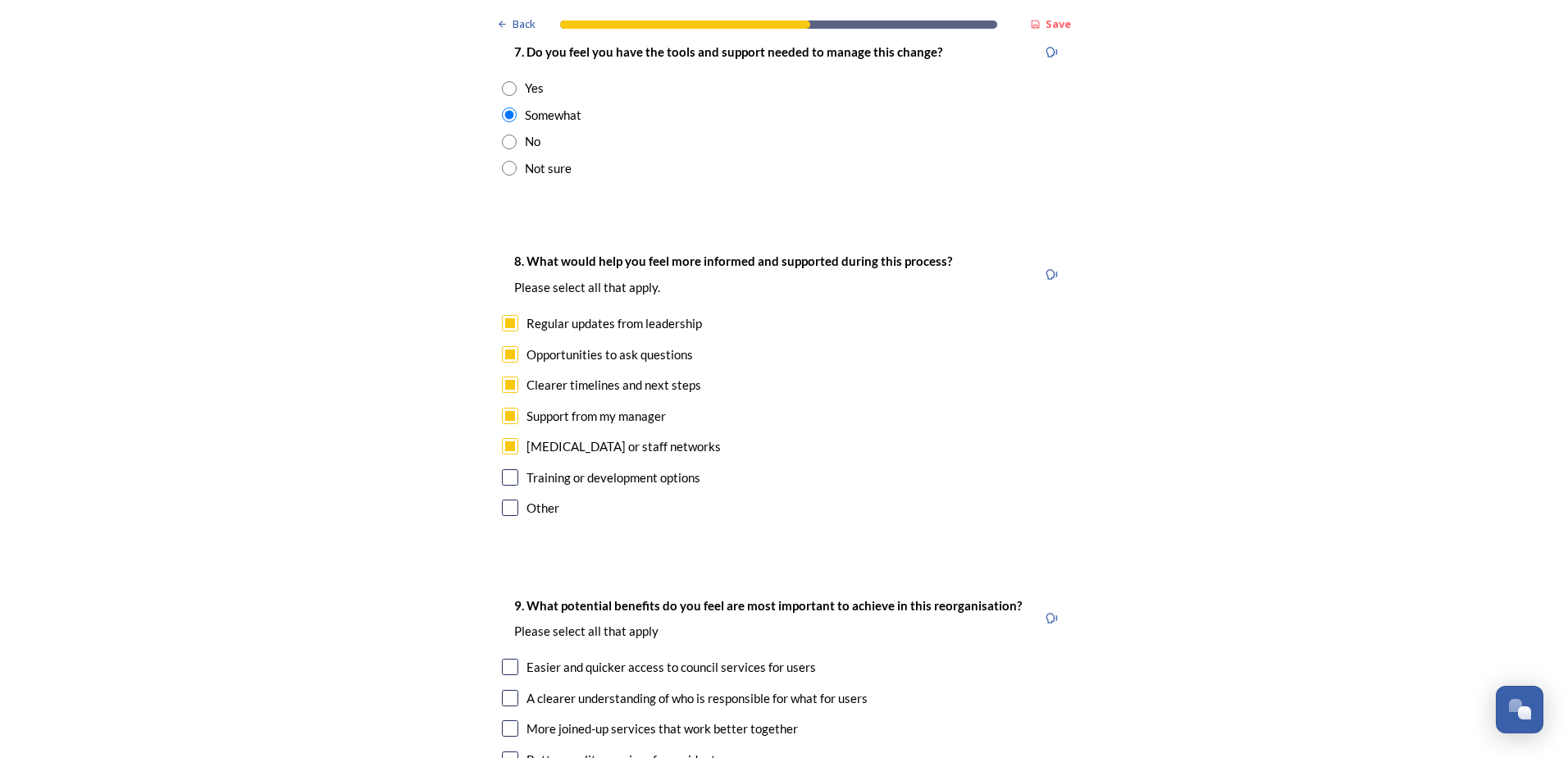
click at [509, 469] on input "checkbox" at bounding box center [510, 477] width 17 height 17
checkbox input "true"
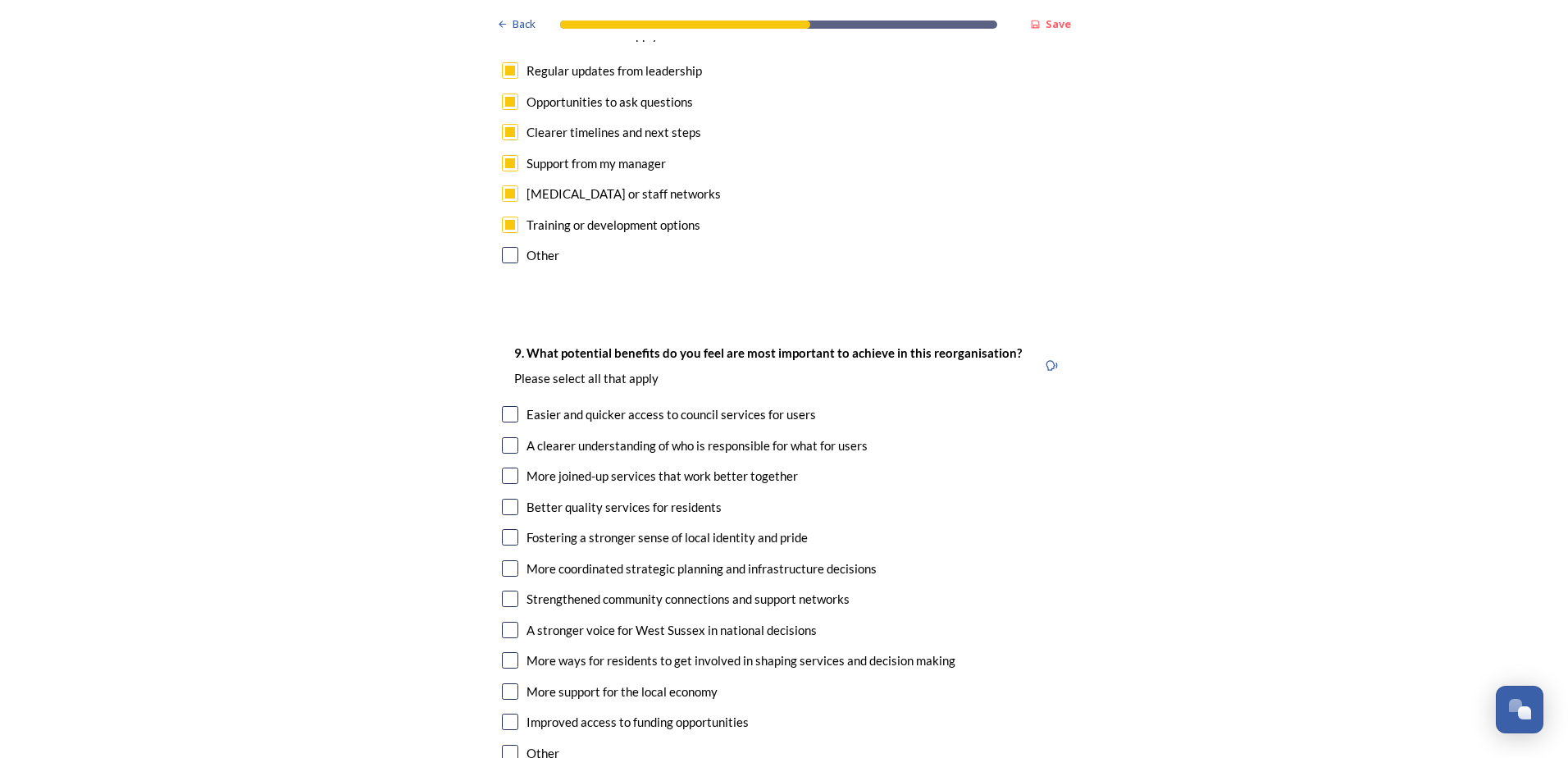
scroll to position [3854, 0]
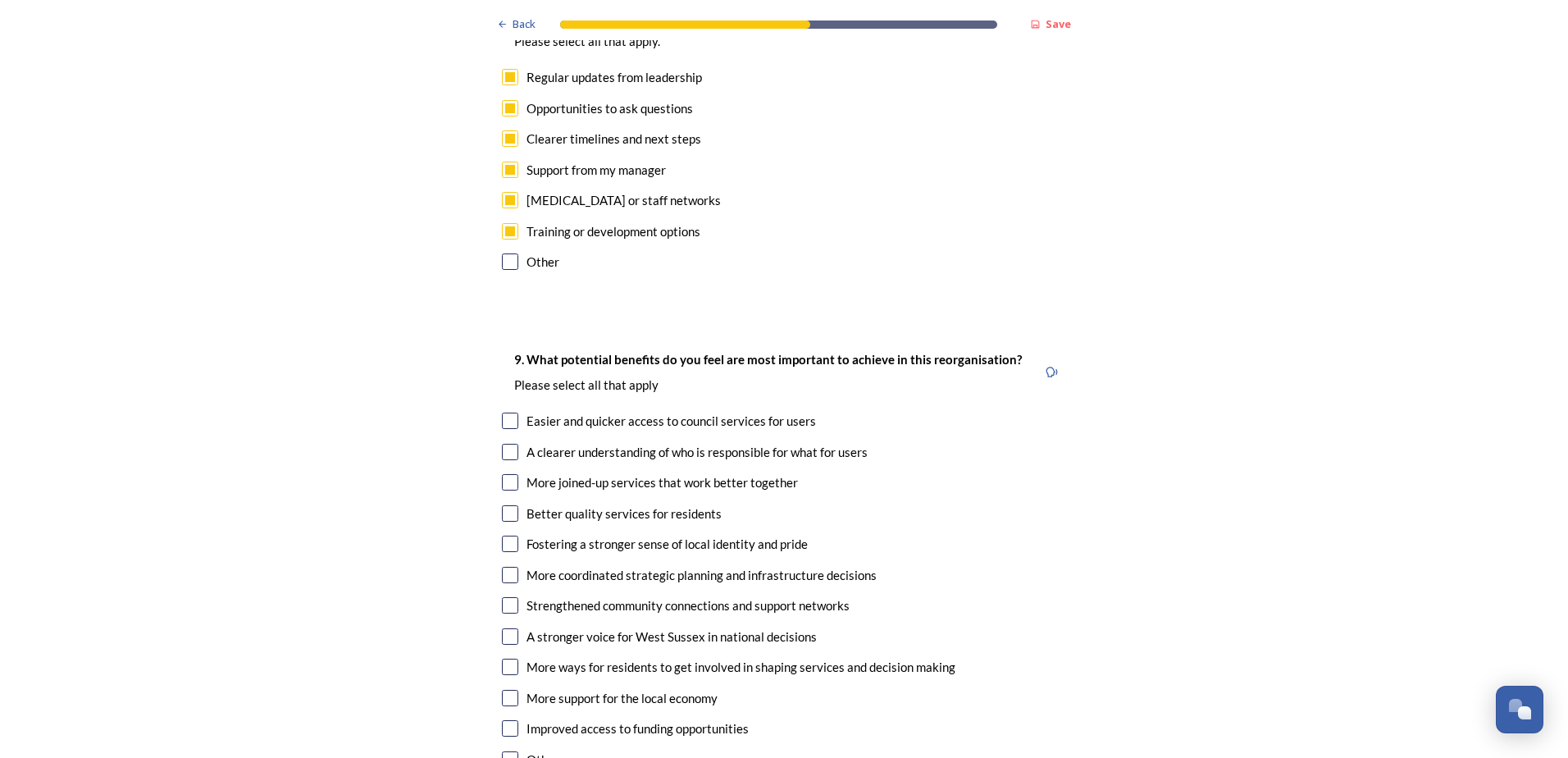
click at [502, 413] on input "checkbox" at bounding box center [510, 421] width 17 height 17
checkbox input "true"
click at [502, 444] on input "checkbox" at bounding box center [510, 452] width 17 height 17
checkbox input "true"
click at [505, 474] on input "checkbox" at bounding box center [510, 482] width 17 height 17
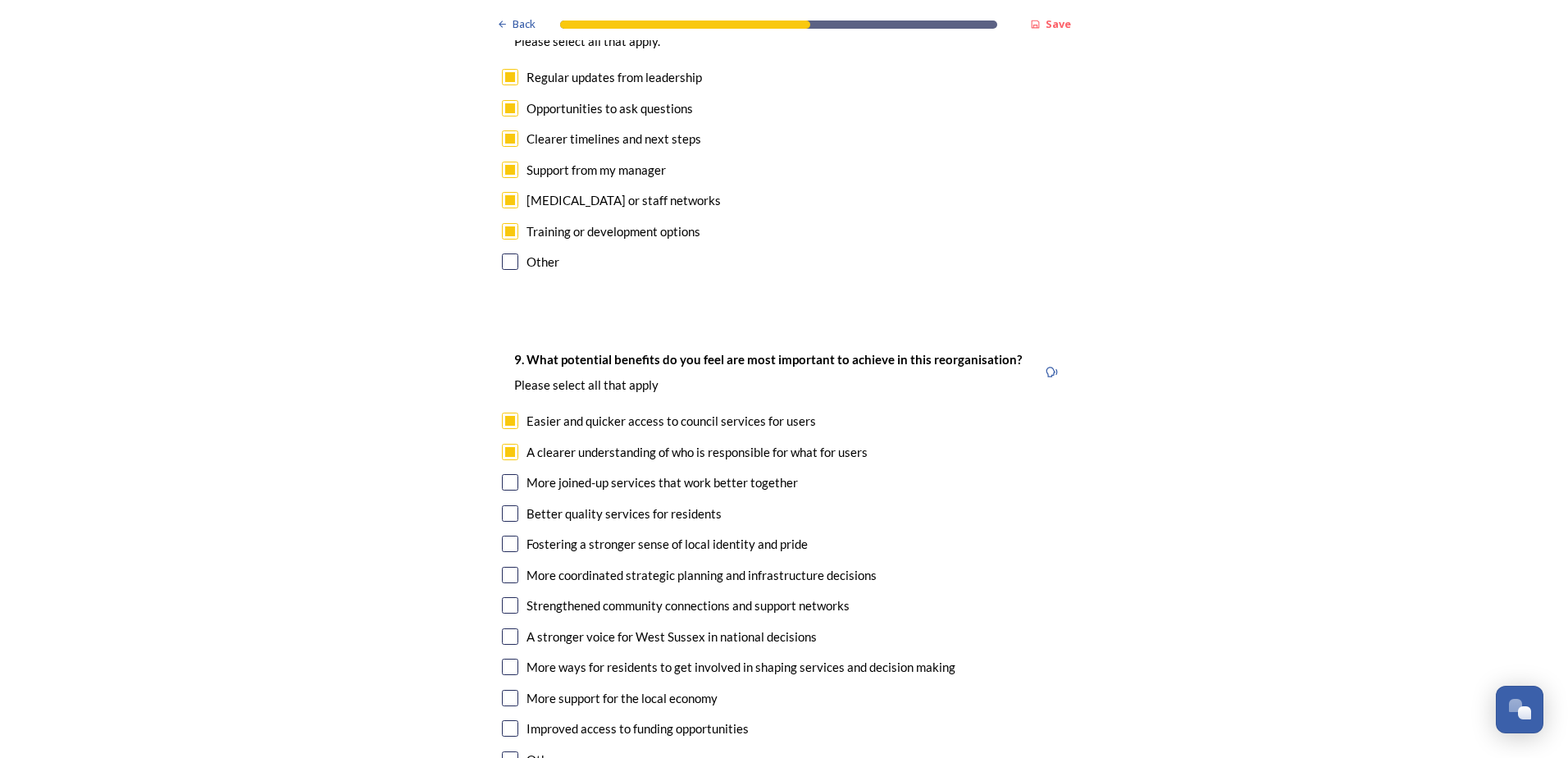
checkbox input "true"
click at [506, 505] on input "checkbox" at bounding box center [510, 513] width 17 height 17
checkbox input "true"
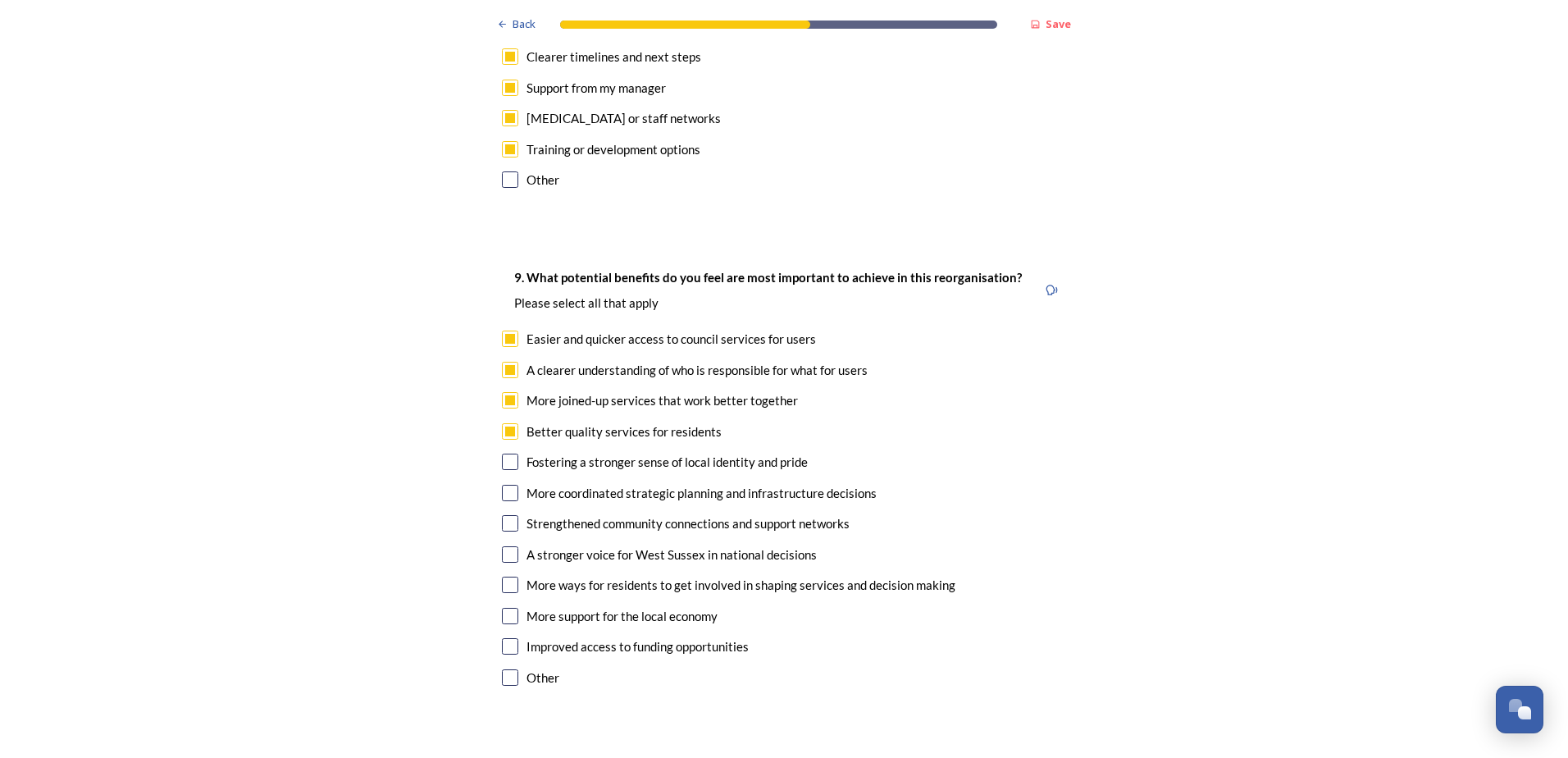
click at [505, 453] on input "checkbox" at bounding box center [510, 461] width 17 height 17
checkbox input "true"
click at [507, 485] on input "checkbox" at bounding box center [510, 493] width 17 height 17
checkbox input "true"
click at [504, 515] on input "checkbox" at bounding box center [510, 523] width 17 height 17
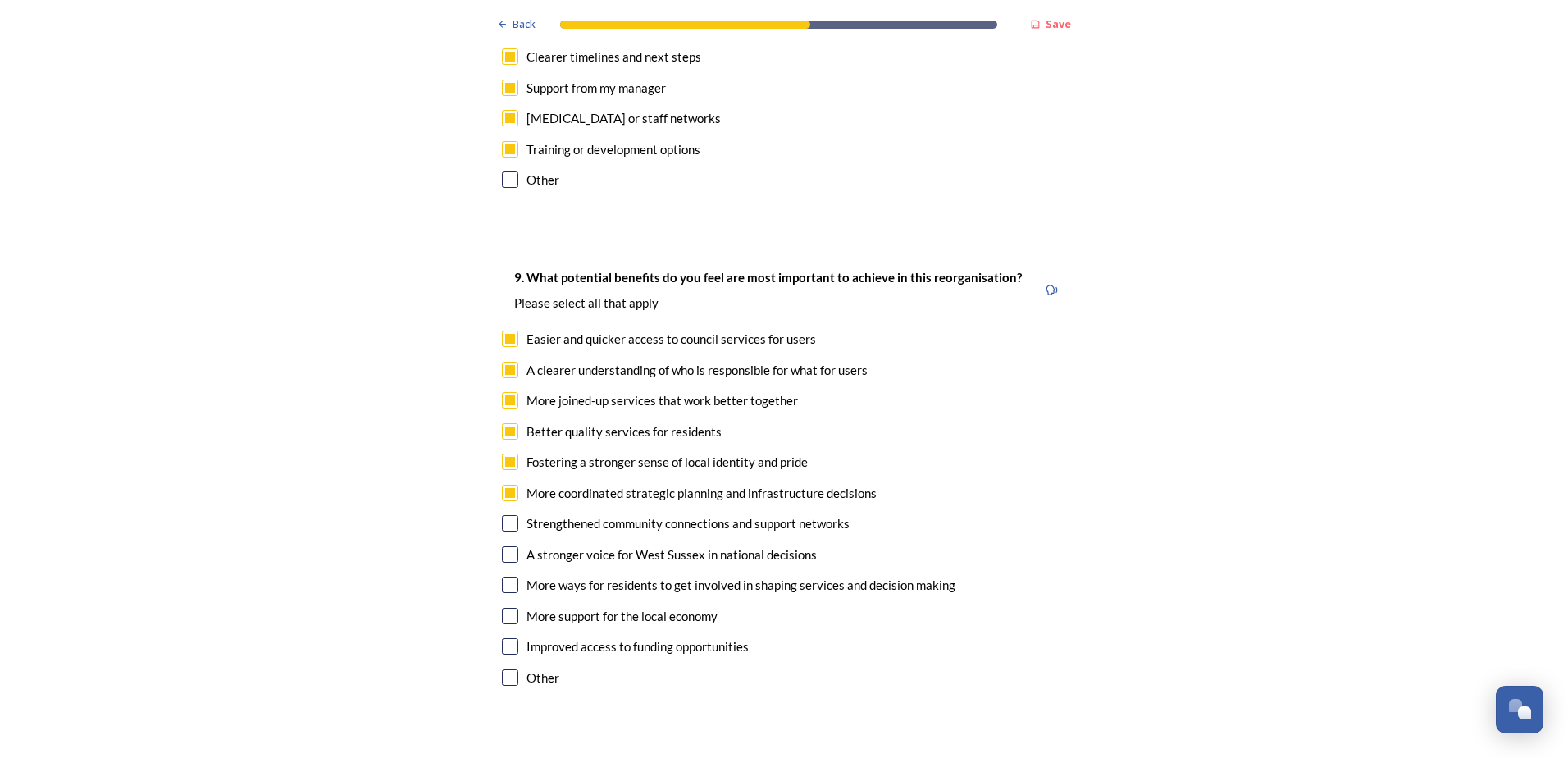
checkbox input "true"
click at [512, 546] on input "checkbox" at bounding box center [510, 554] width 17 height 17
checkbox input "true"
click at [508, 577] on input "checkbox" at bounding box center [510, 585] width 17 height 17
checkbox input "true"
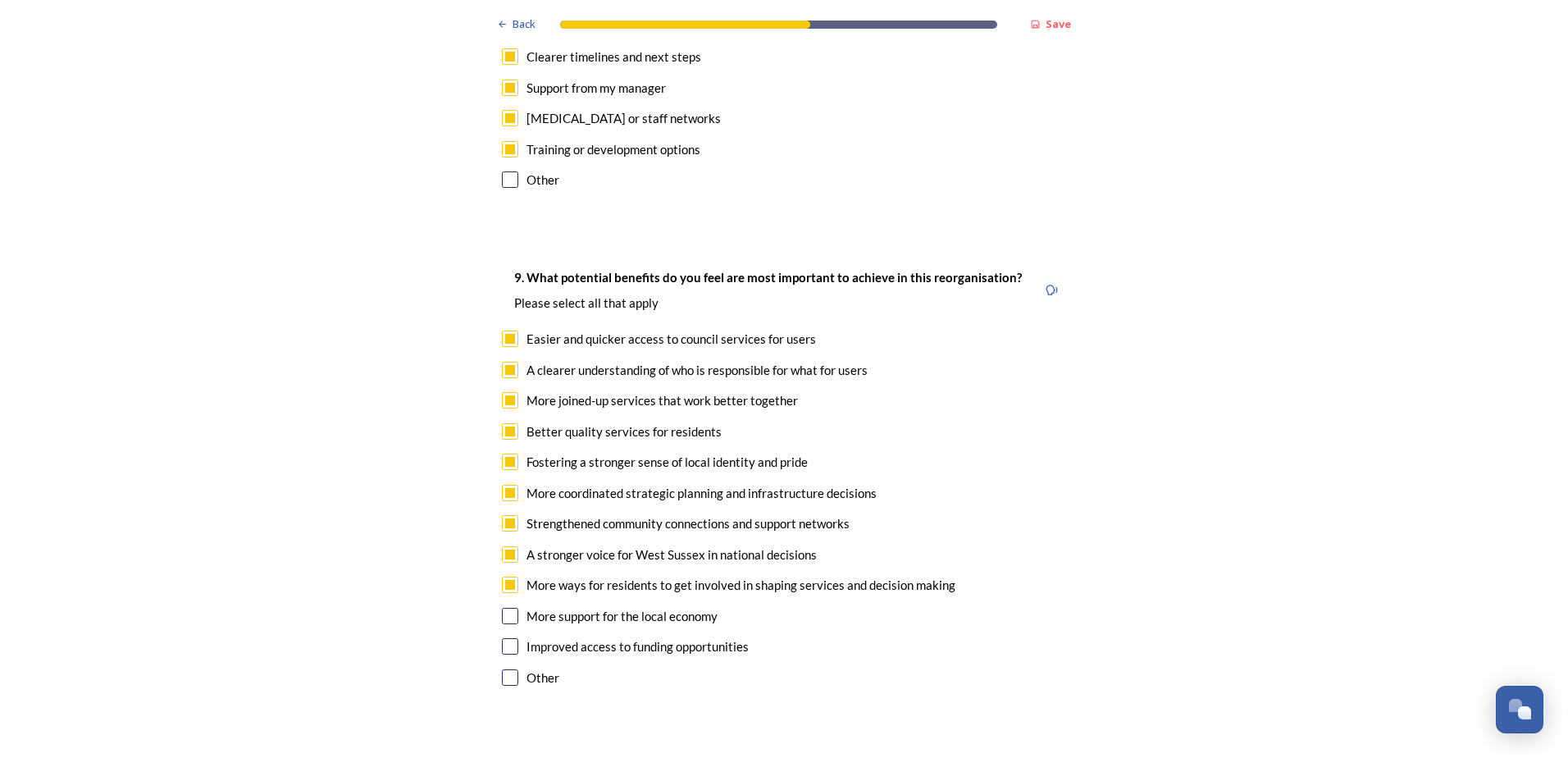
click at [509, 607] on input "checkbox" at bounding box center [510, 615] width 17 height 17
checkbox input "true"
click at [502, 638] on input "checkbox" at bounding box center [510, 646] width 17 height 17
checkbox input "true"
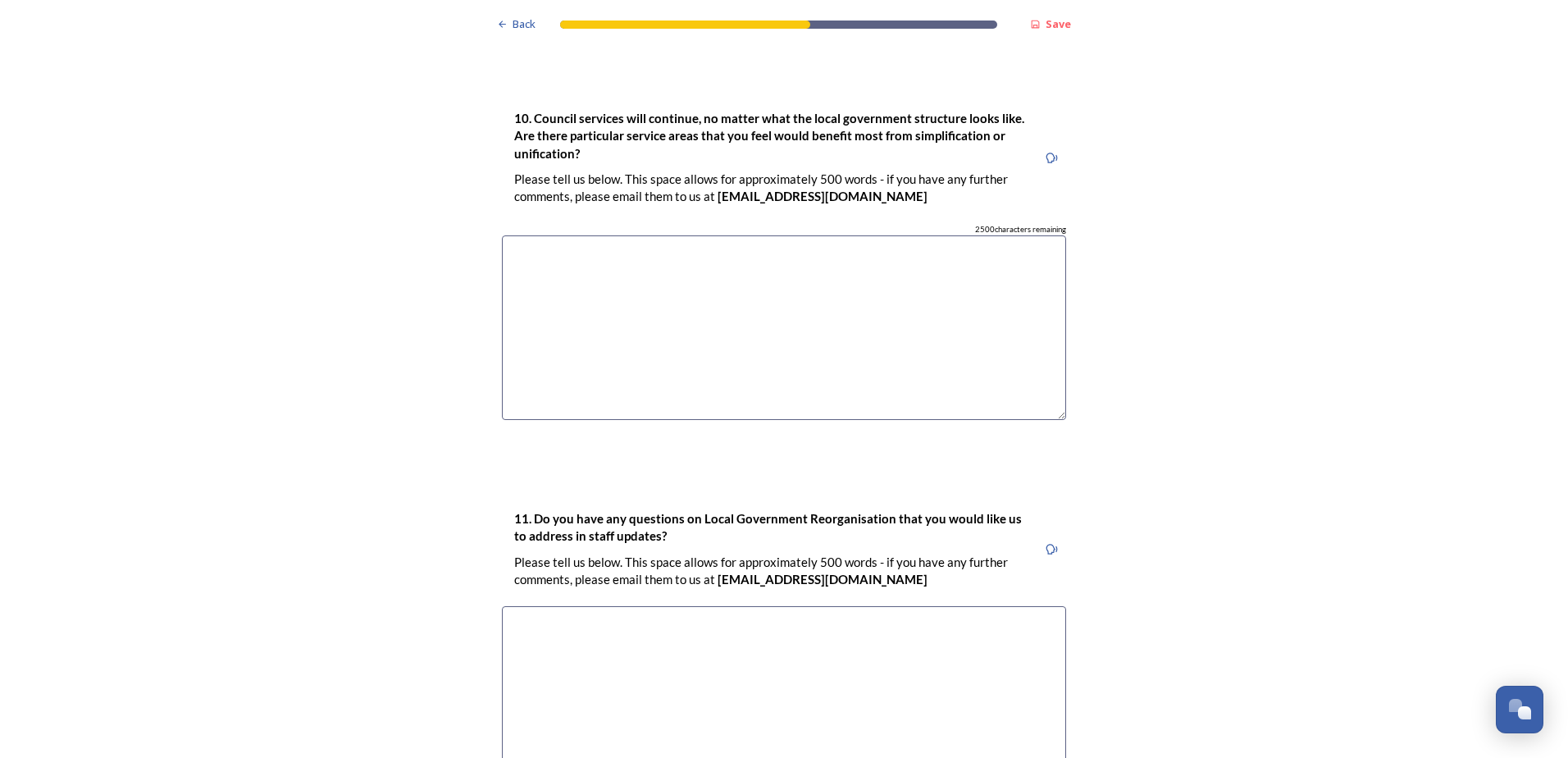
scroll to position [4748, 0]
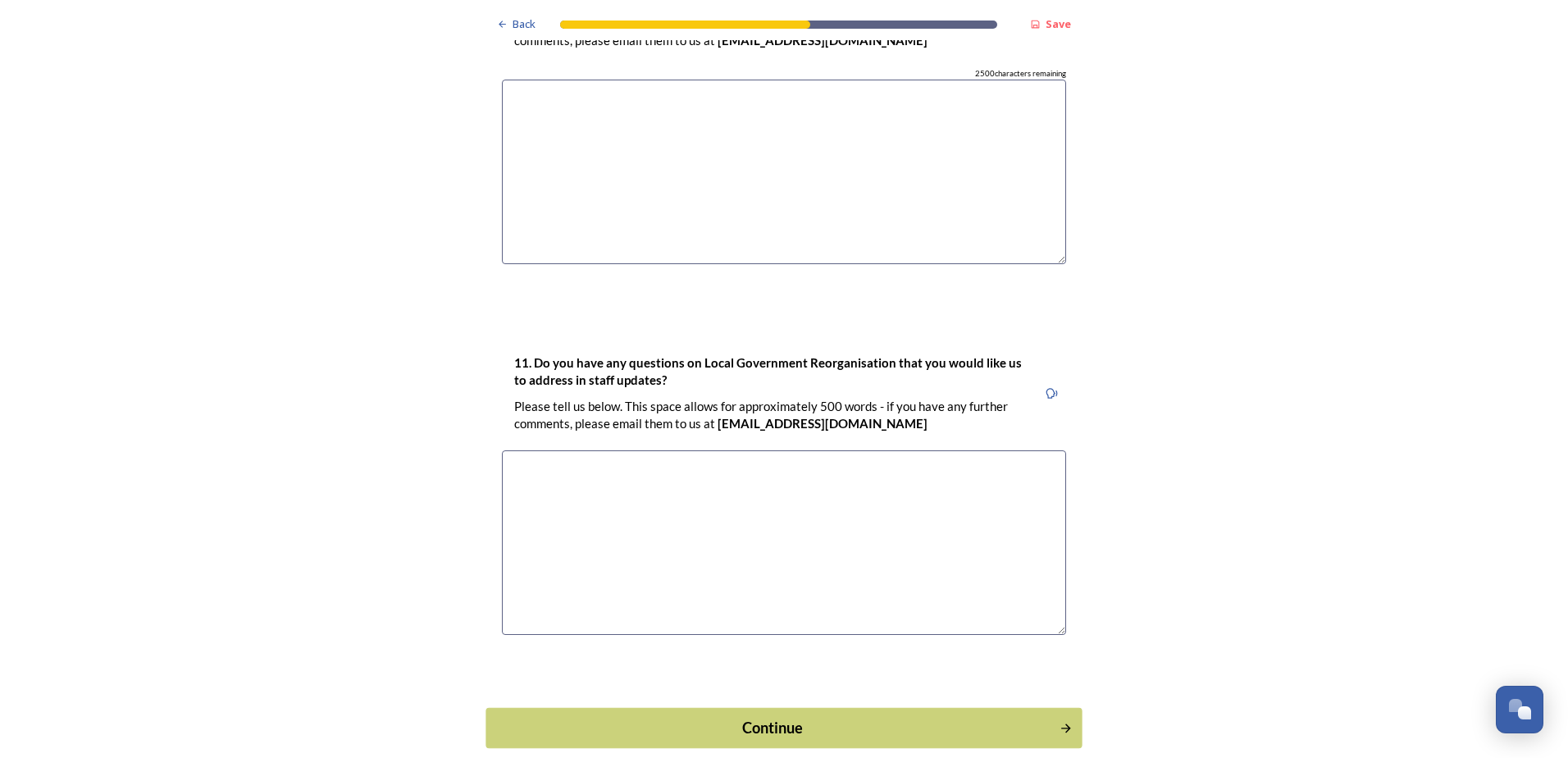
click at [767, 716] on div "Continue" at bounding box center [773, 726] width 556 height 22
